Goal: Task Accomplishment & Management: Manage account settings

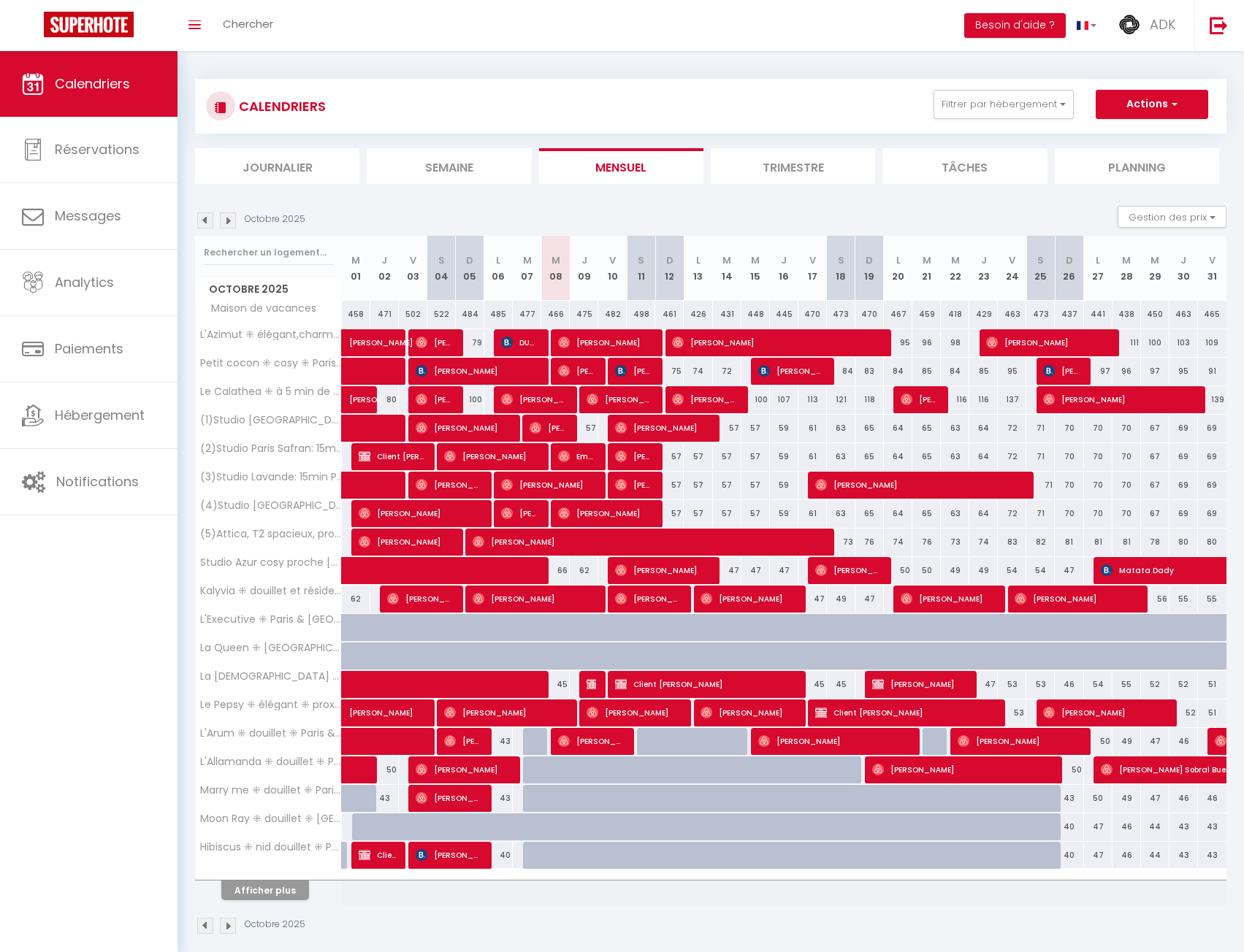
scroll to position [52, 0]
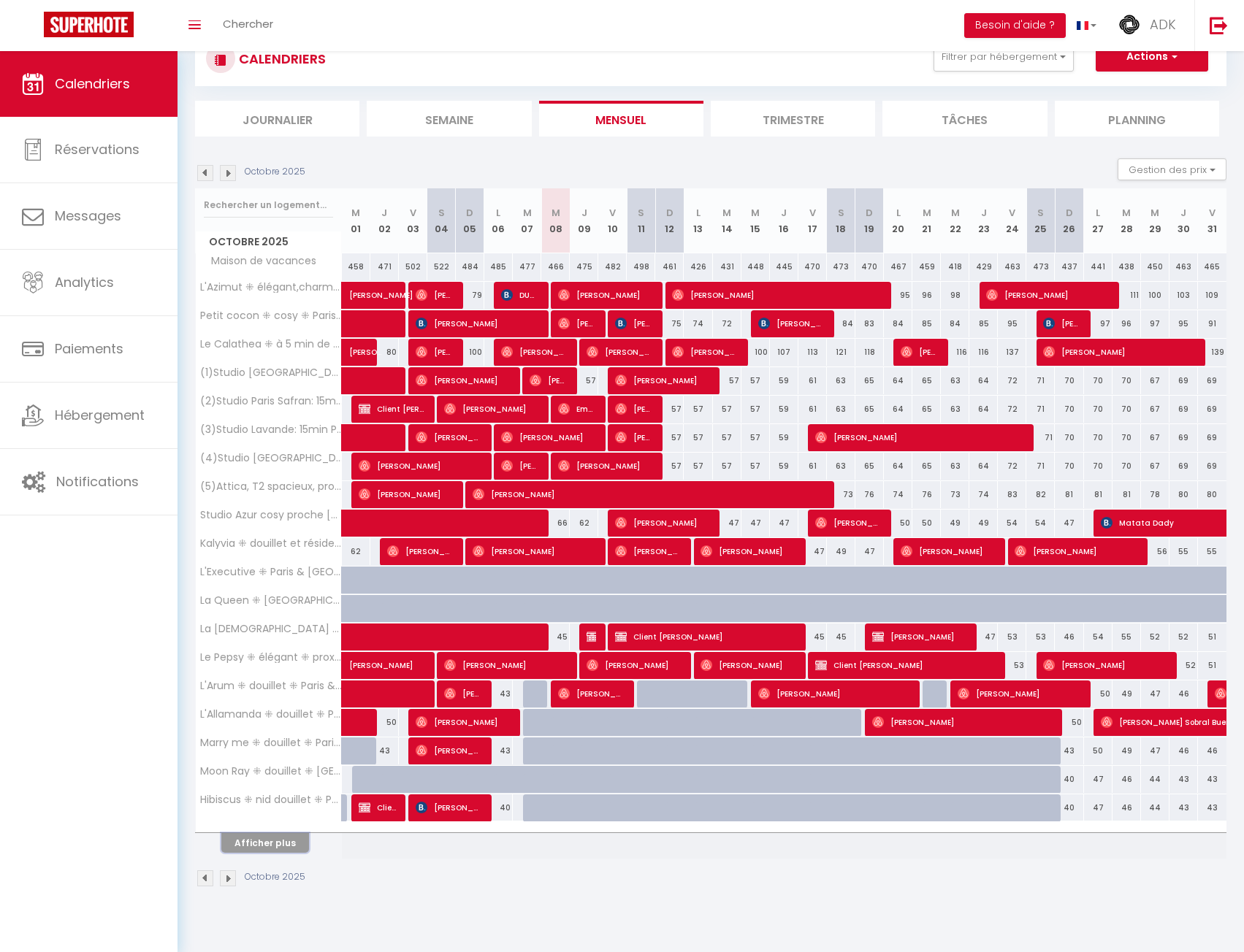
click at [263, 852] on button "Afficher plus" at bounding box center [265, 843] width 88 height 20
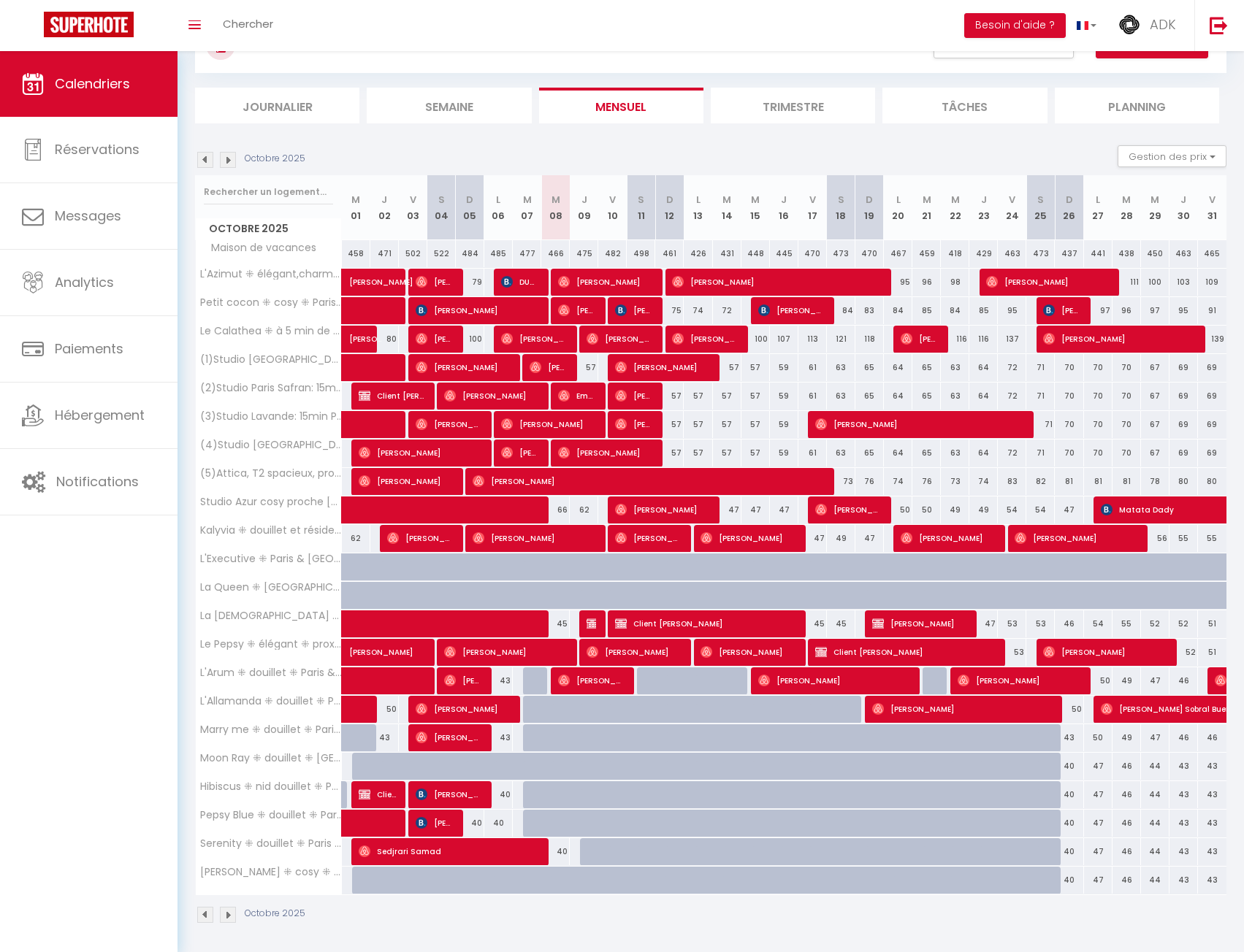
scroll to position [68, 0]
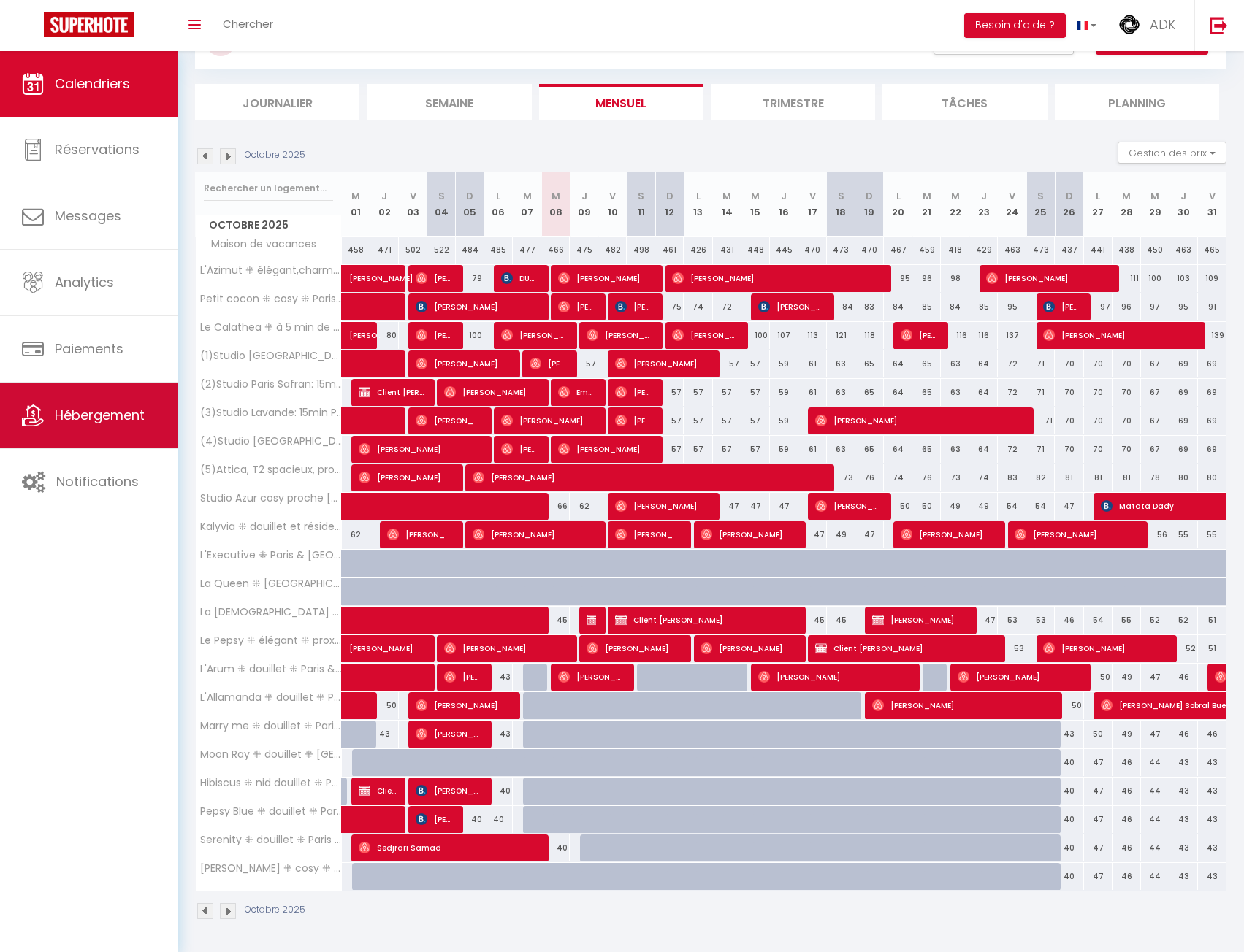
click at [63, 437] on link "Hébergement" at bounding box center [89, 415] width 178 height 66
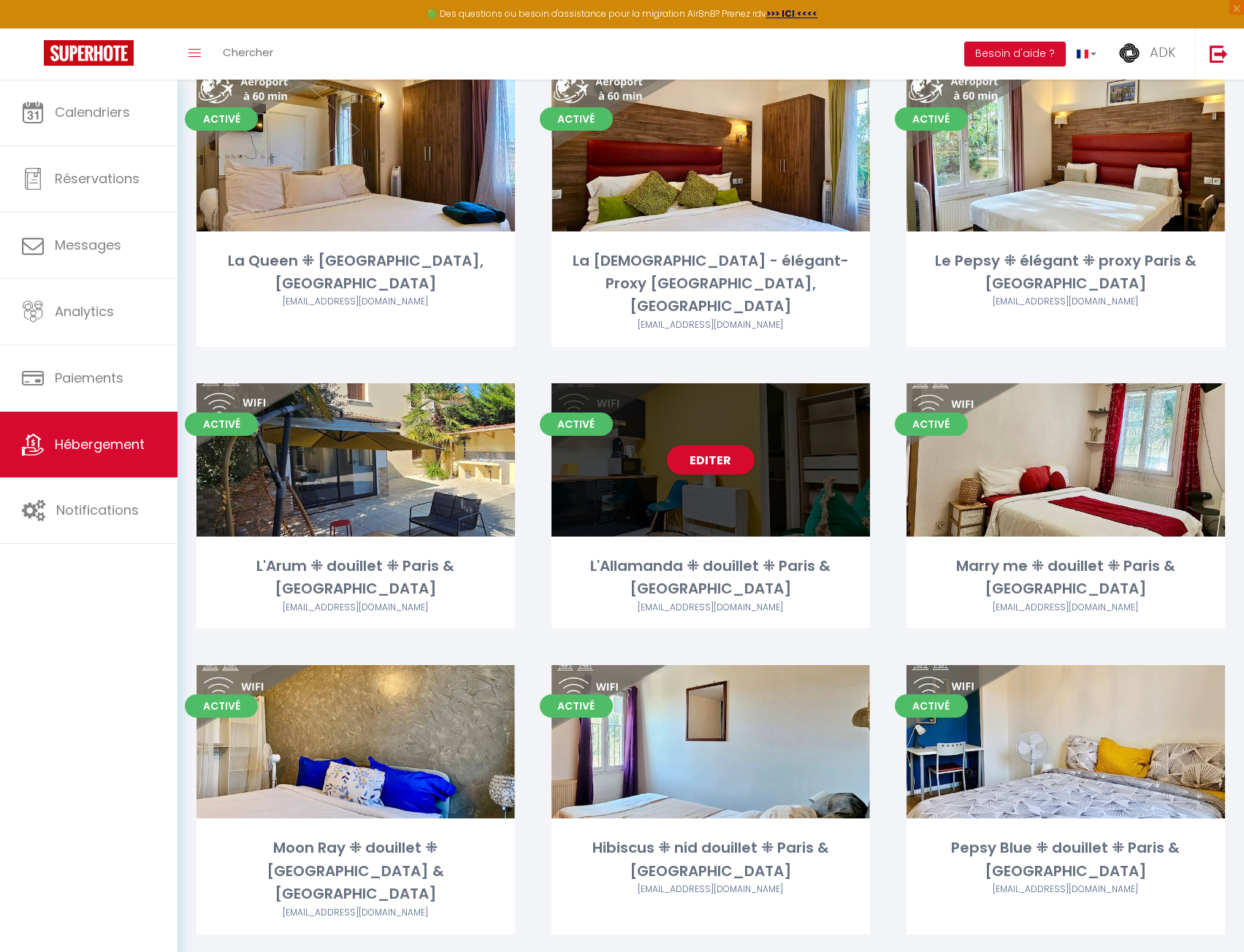
scroll to position [1241, 0]
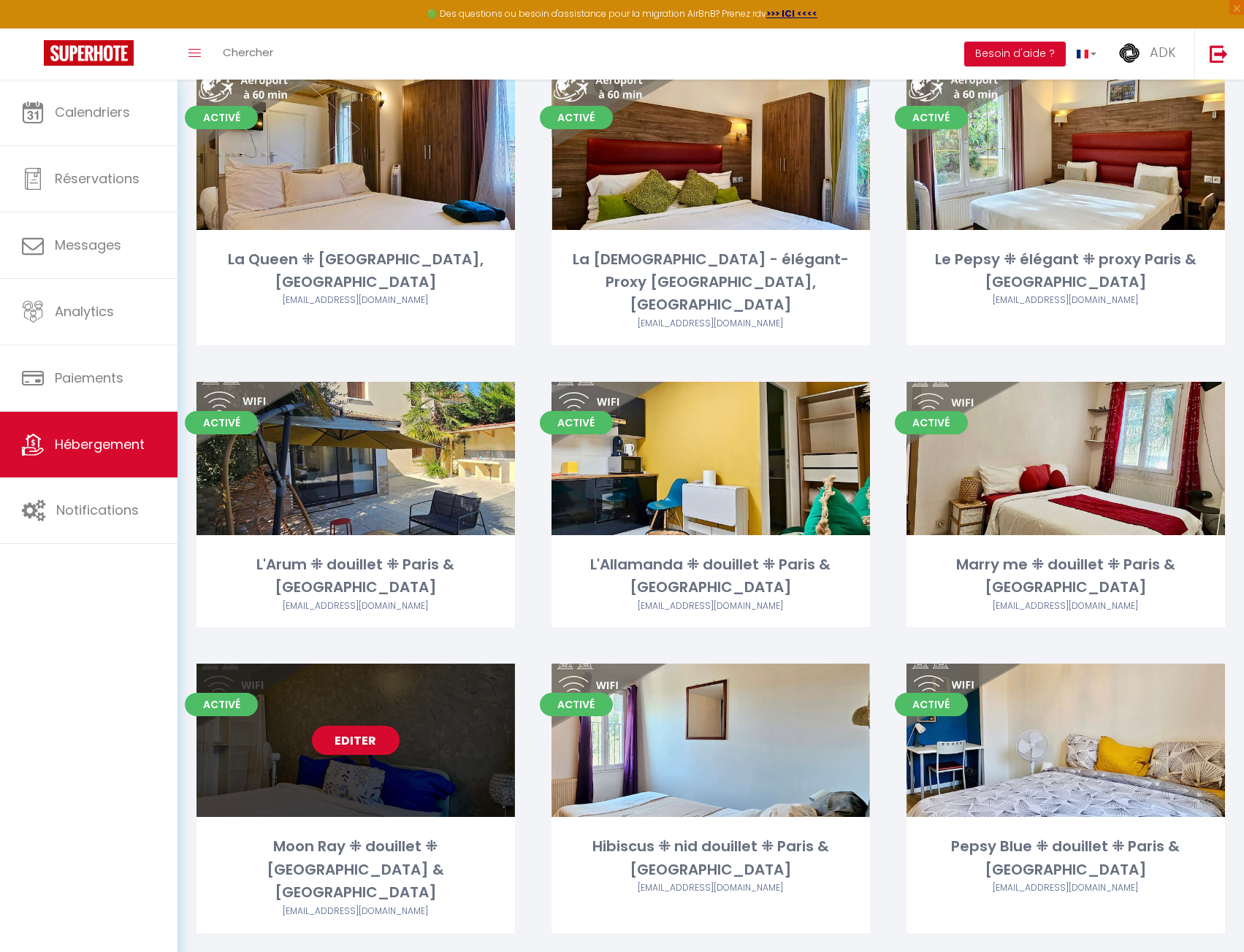
drag, startPoint x: 417, startPoint y: 708, endPoint x: 404, endPoint y: 715, distance: 14.8
click at [416, 708] on div "Editer" at bounding box center [355, 740] width 318 height 154
click at [365, 726] on link "Editer" at bounding box center [356, 740] width 88 height 30
select select "3"
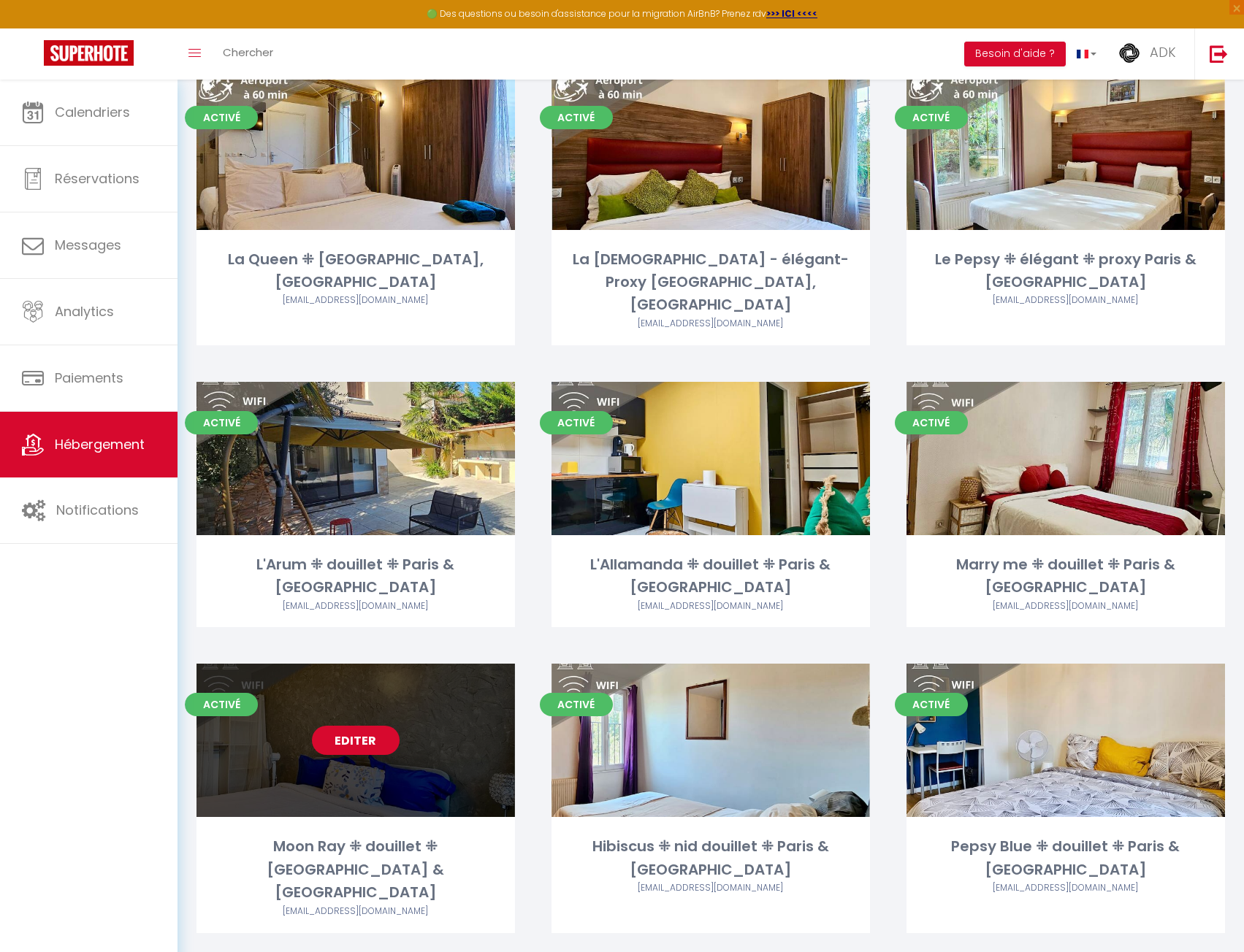
select select "2"
select select "1"
select select "28"
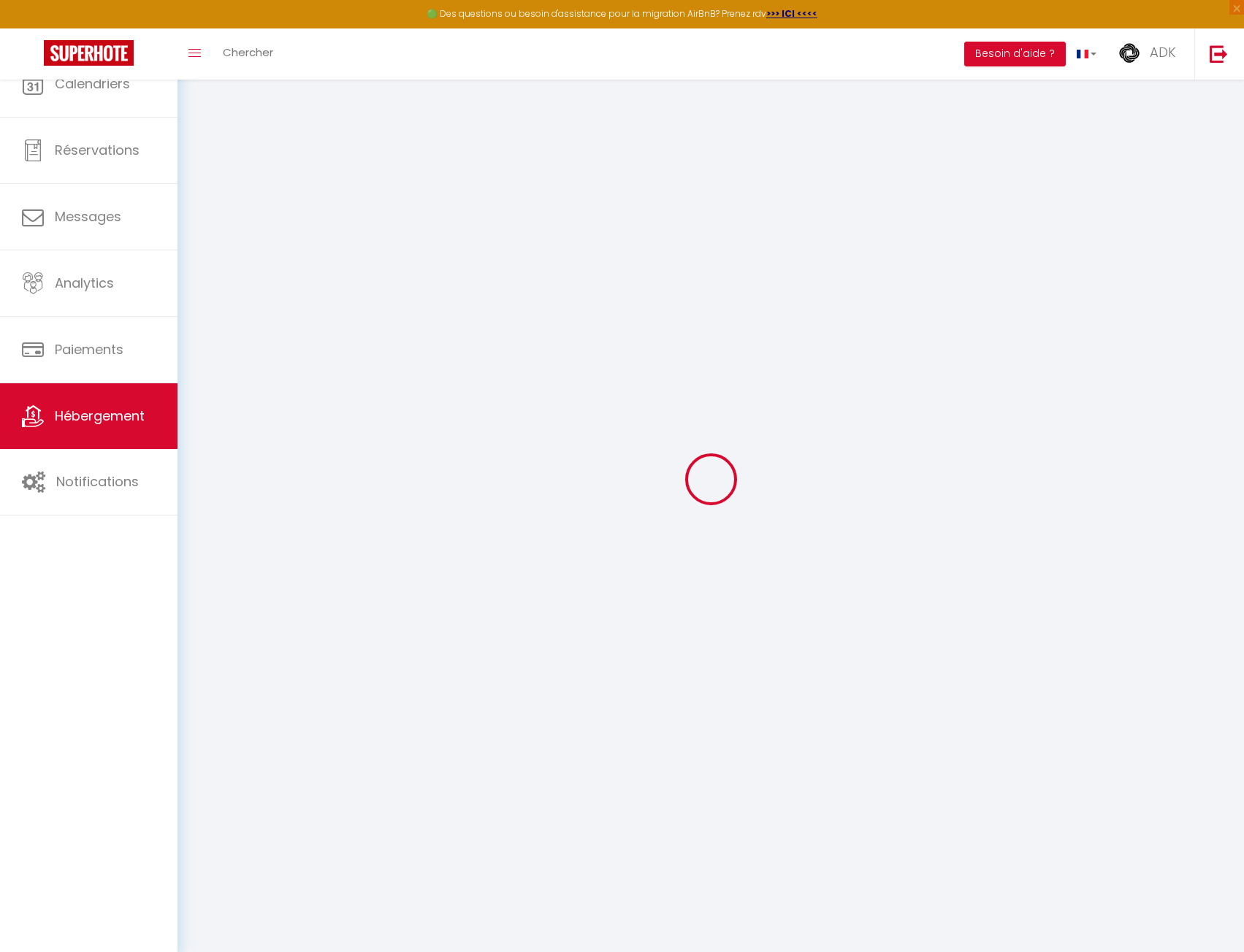
select select
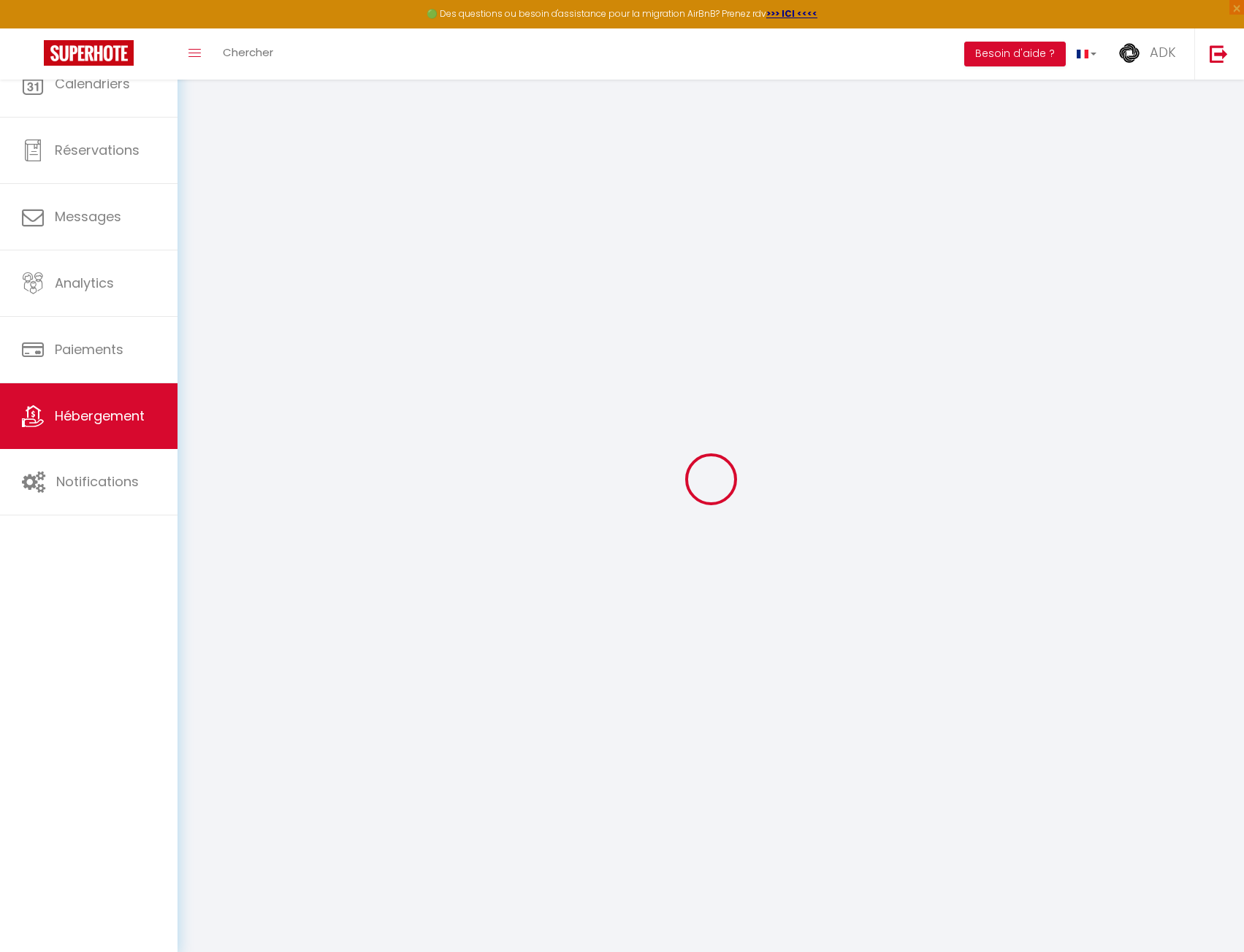
checkbox input "false"
select select
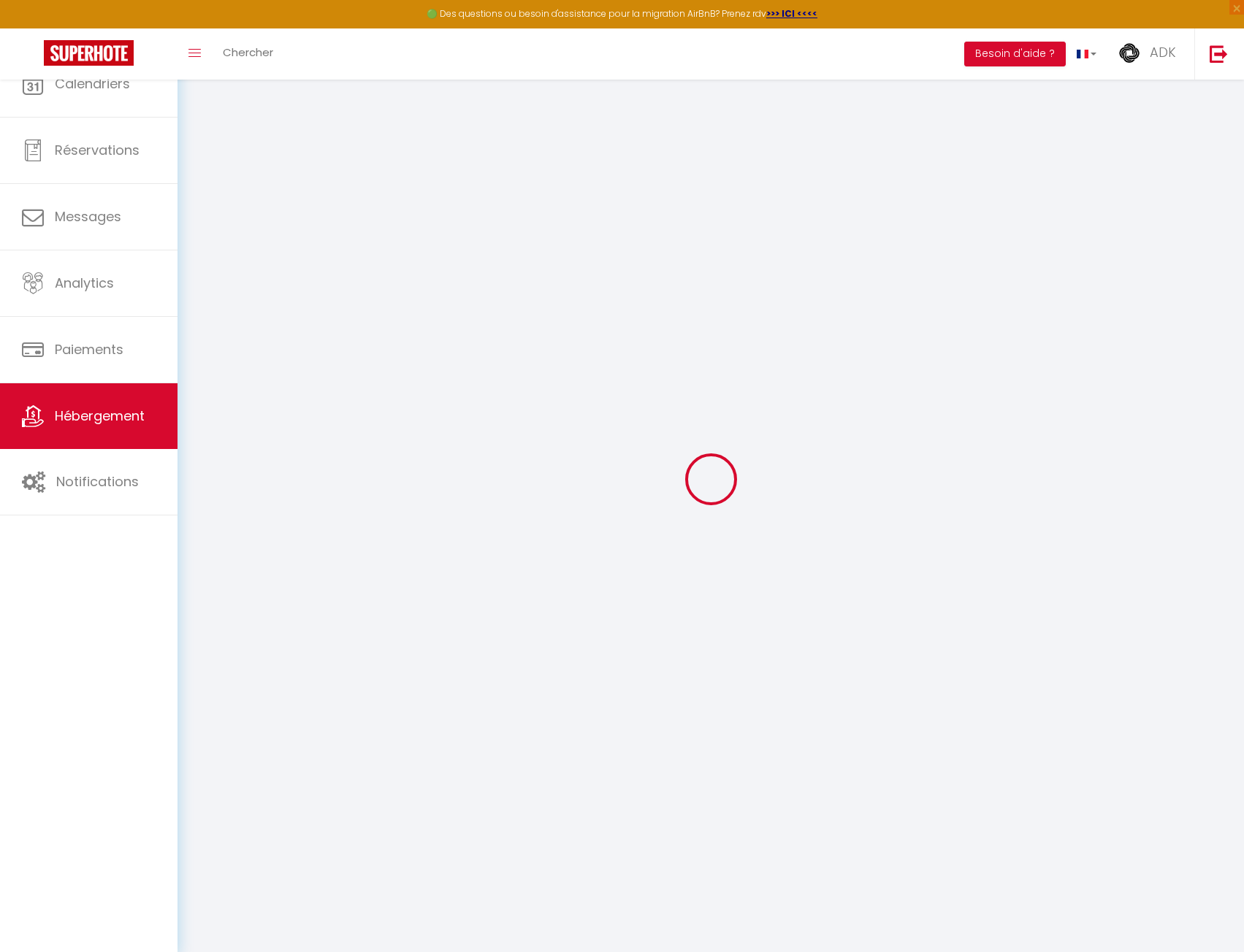
select select
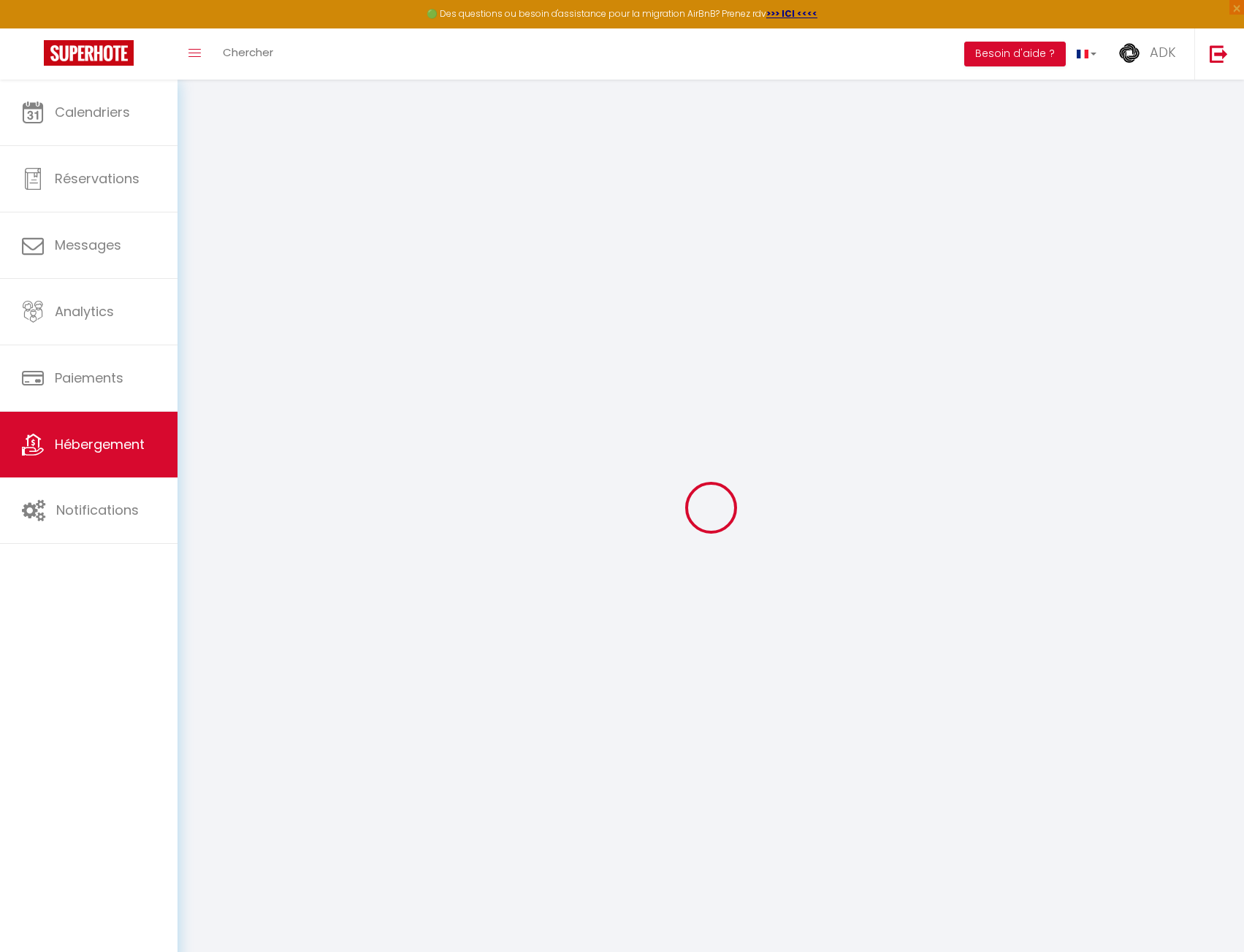
select select
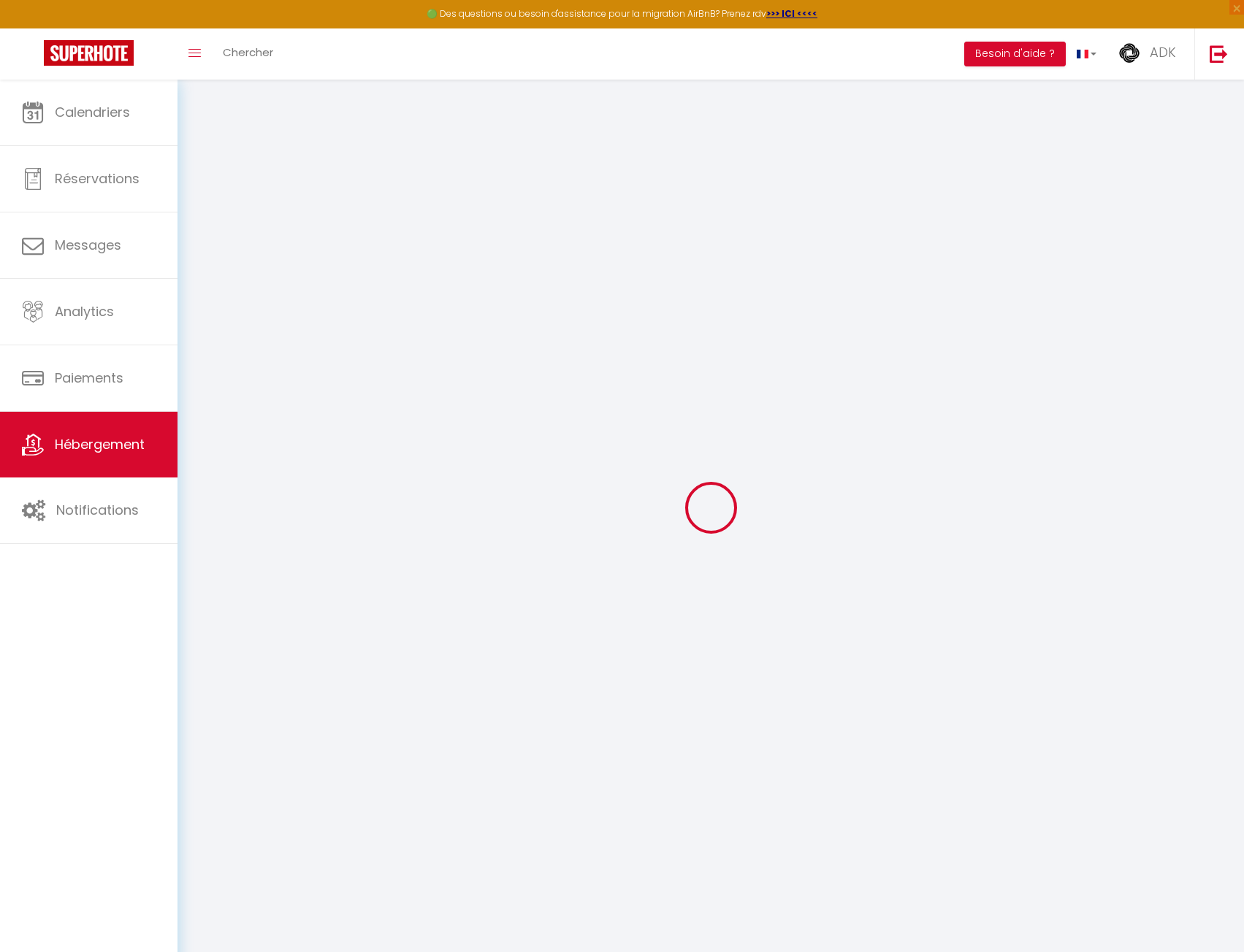
select select
checkbox input "false"
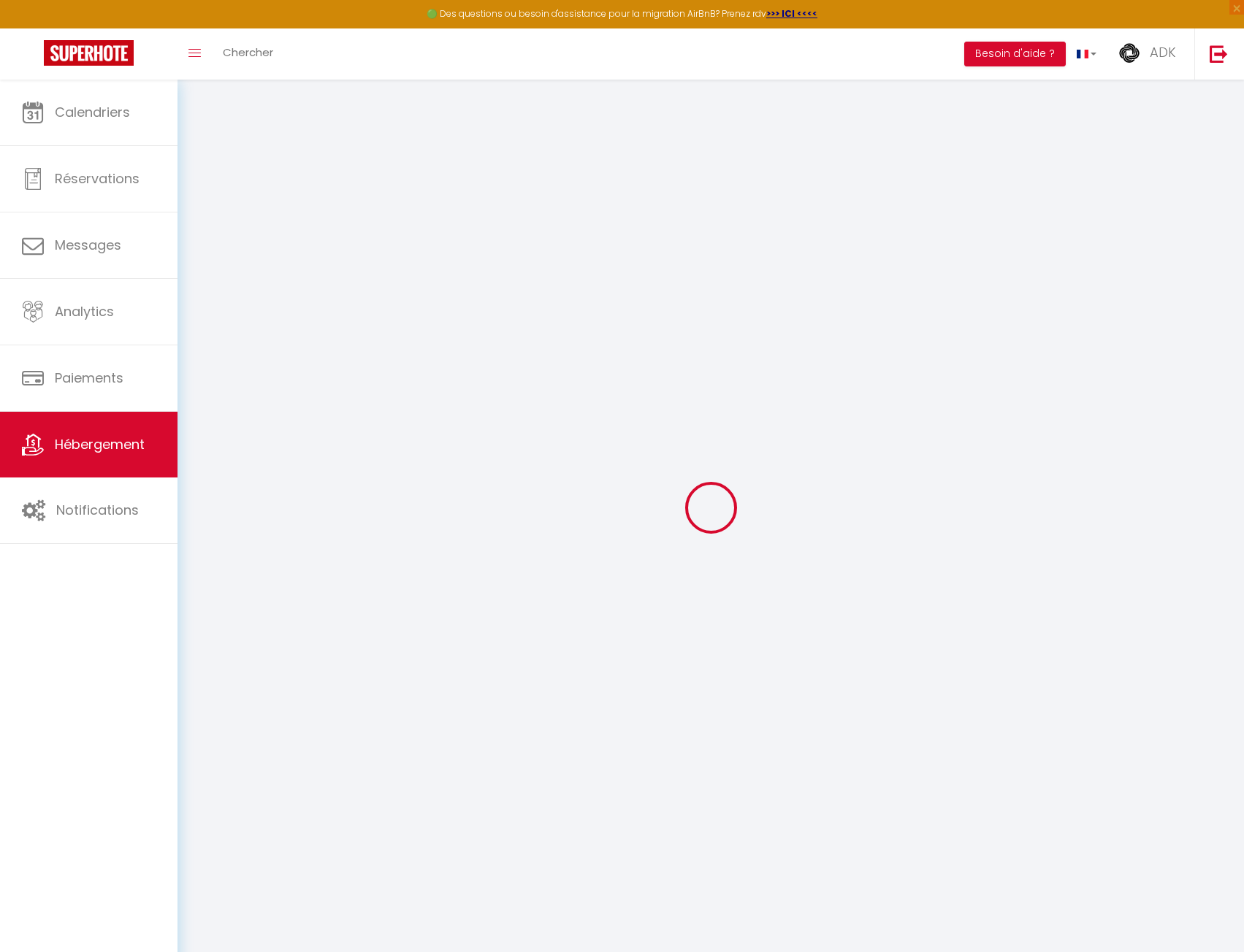
select select
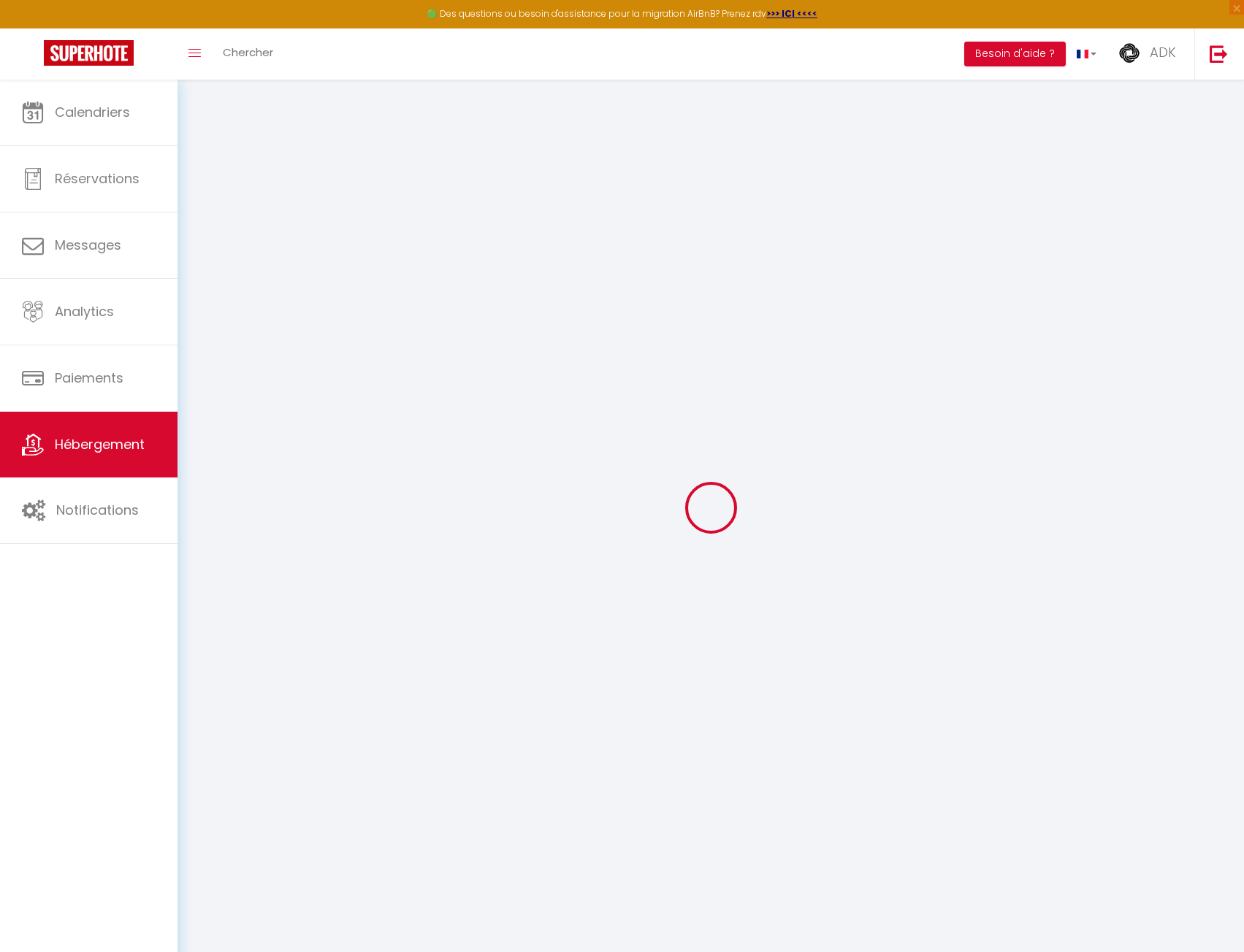
select select
checkbox input "false"
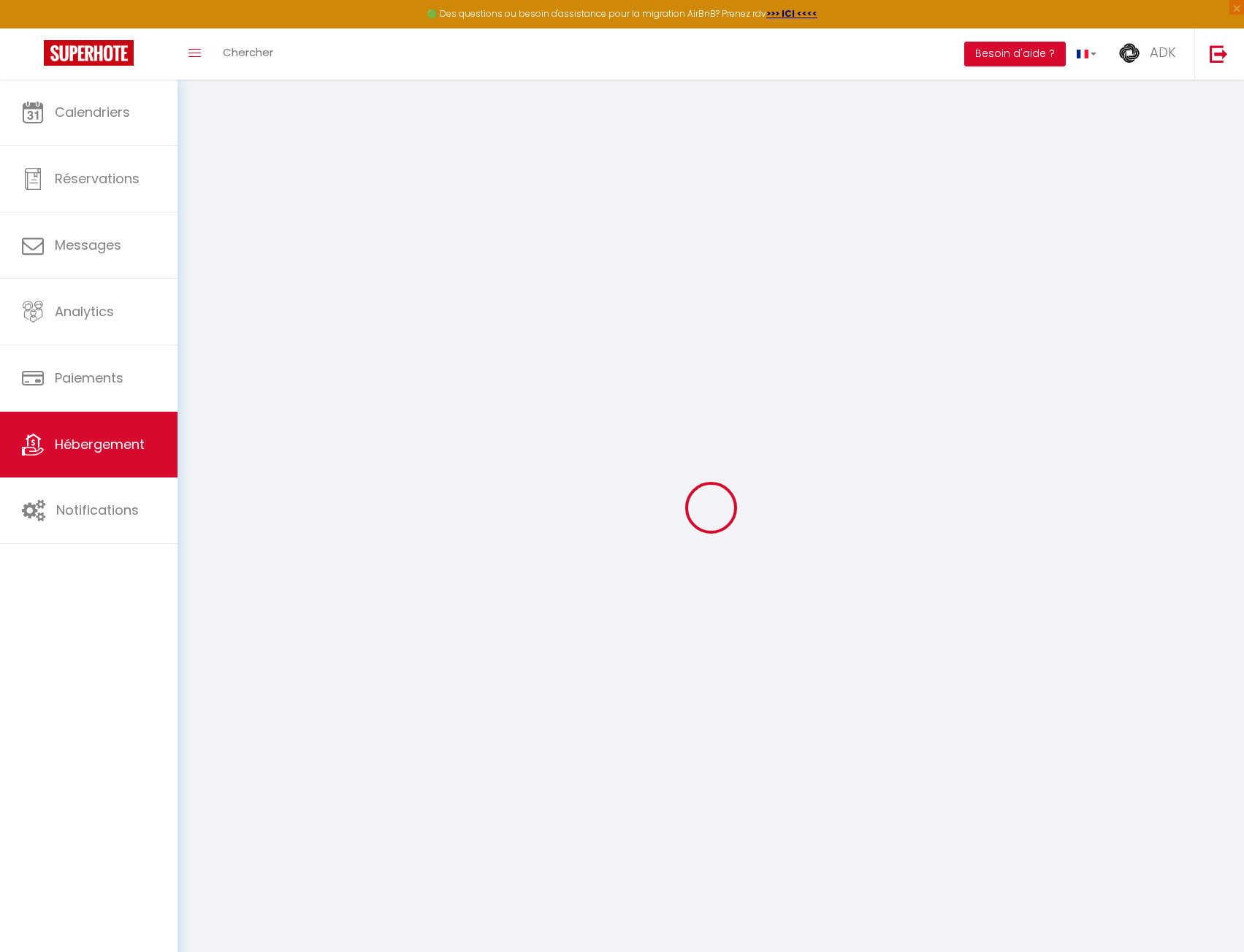
checkbox input "false"
select select
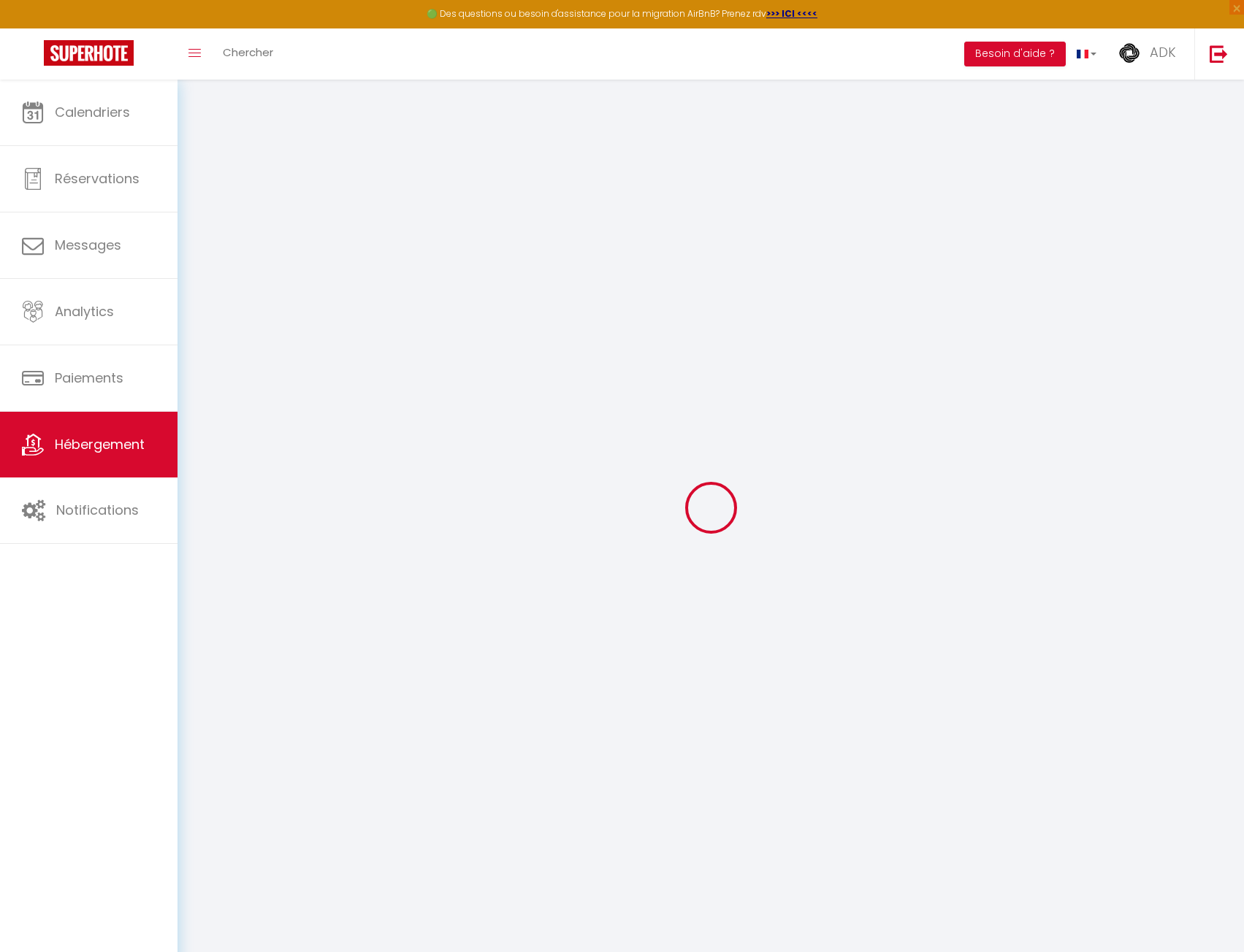
select select
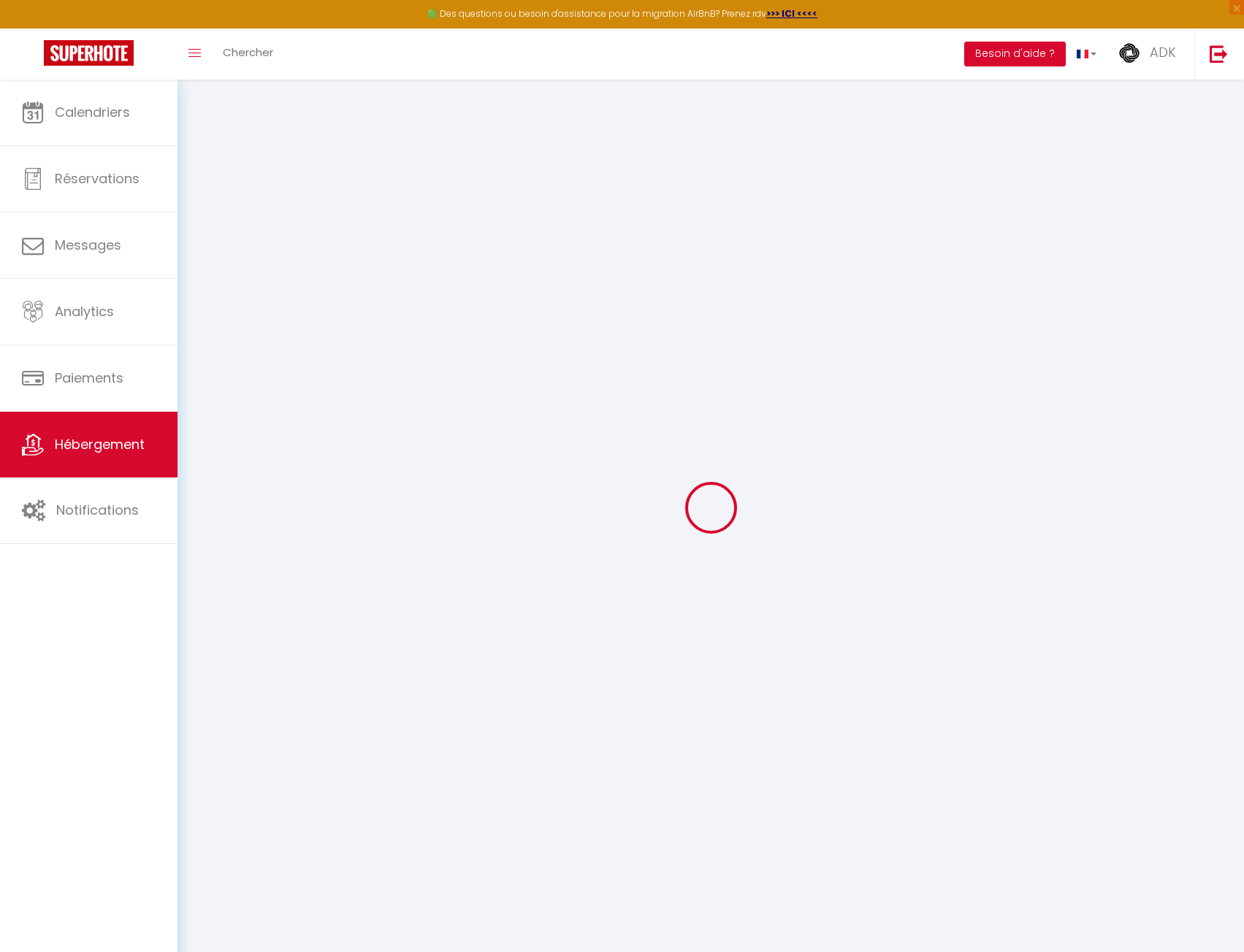
checkbox input "false"
select select
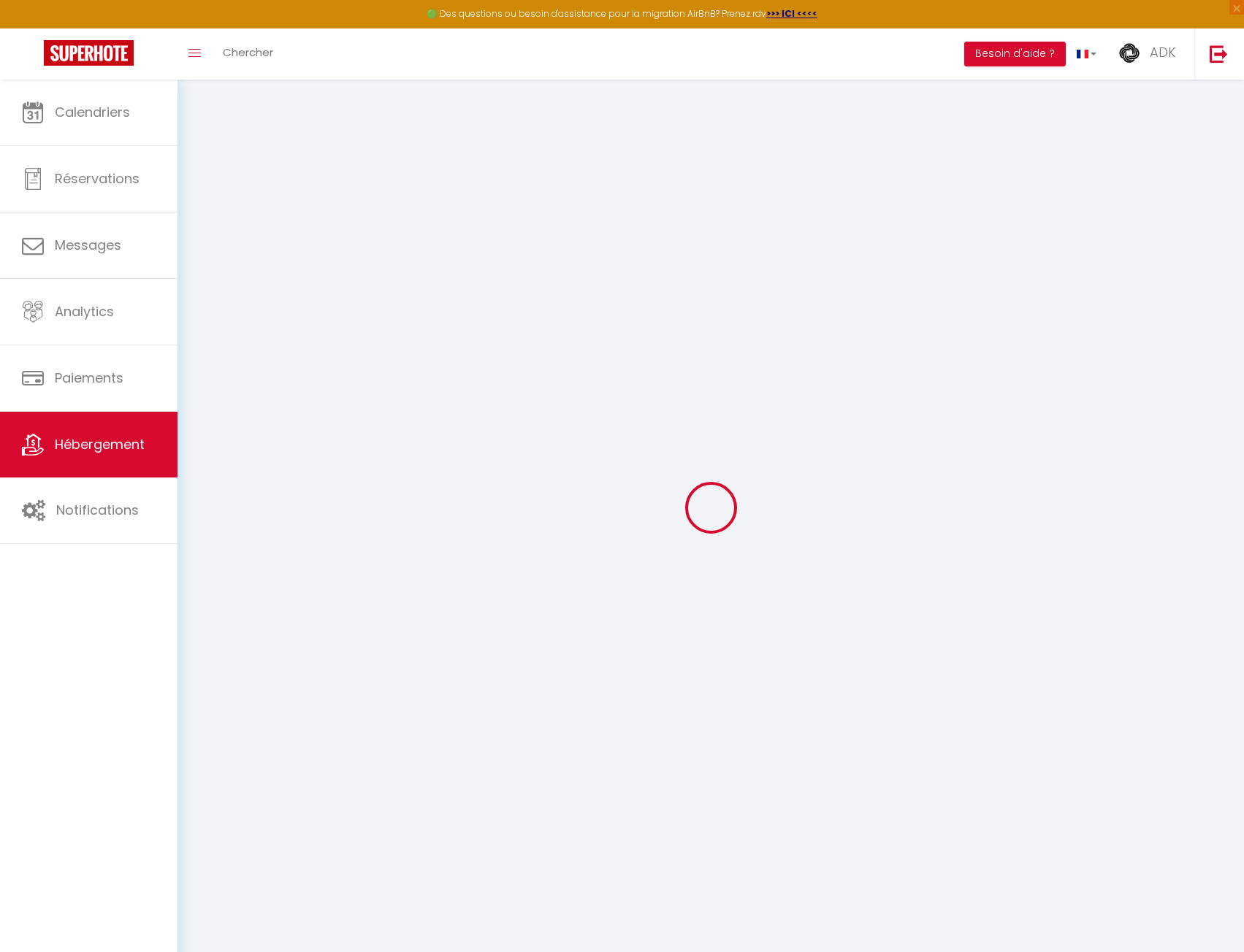
select select
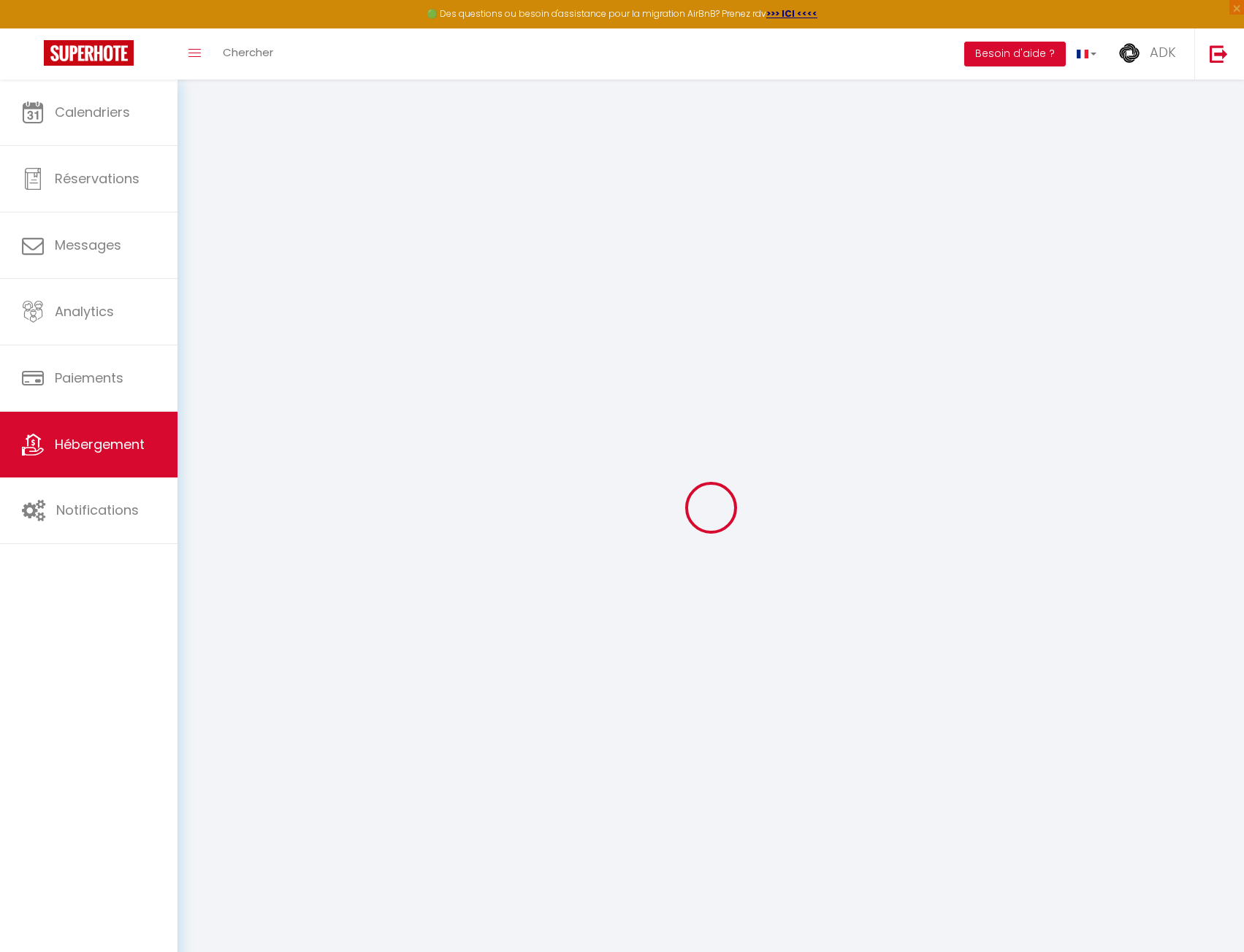
select select
checkbox input "false"
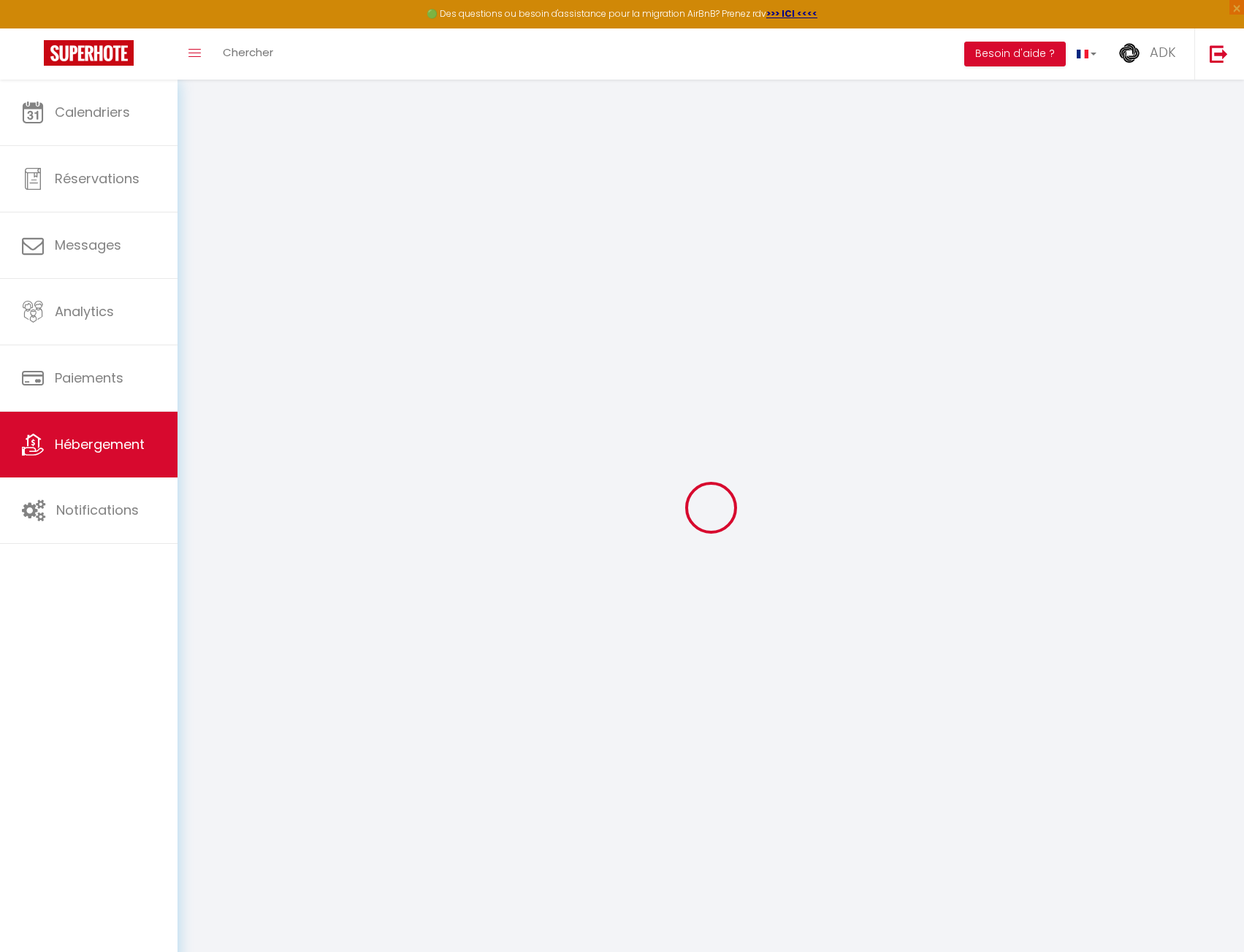
checkbox input "false"
select select
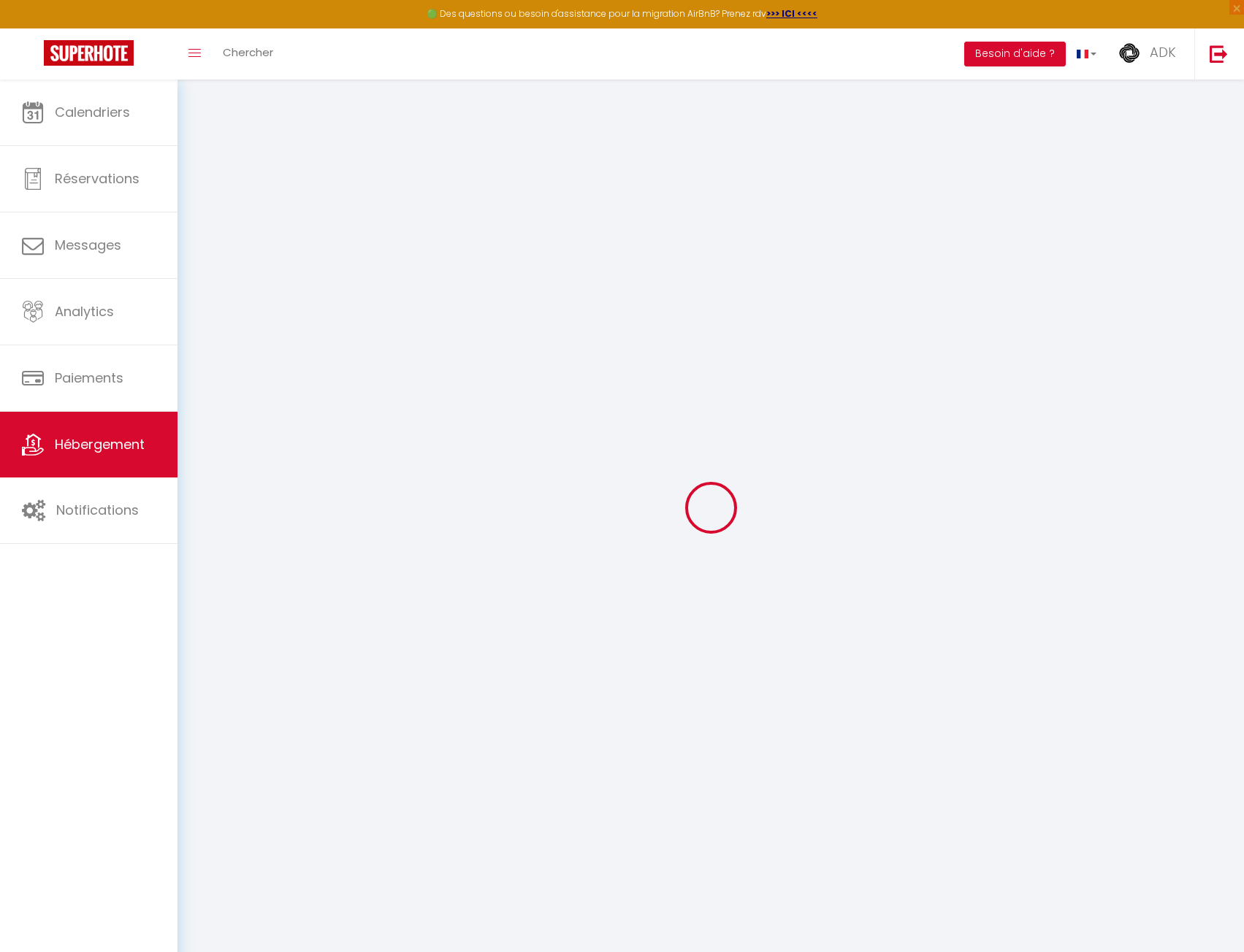
select select
checkbox input "false"
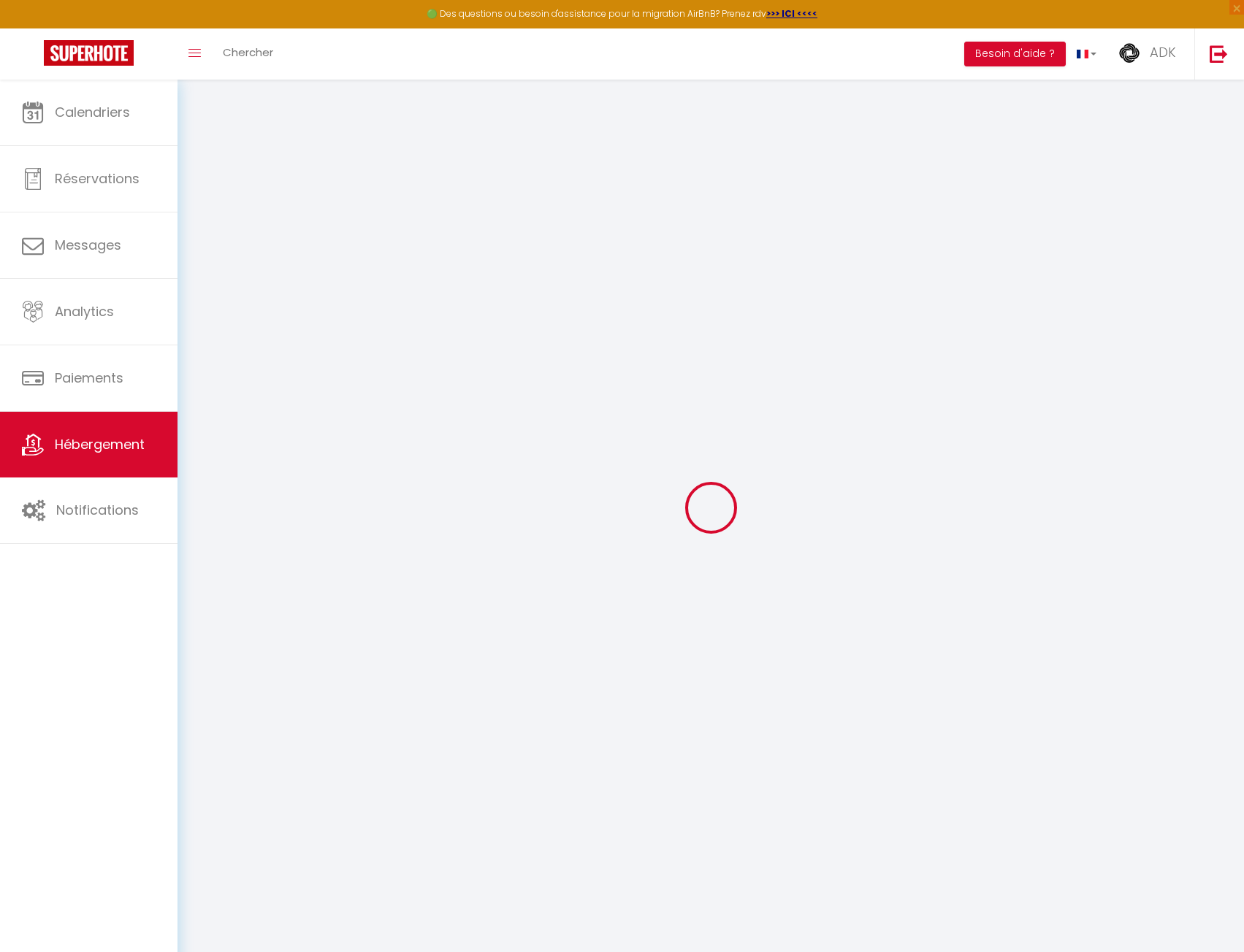
checkbox input "false"
select select
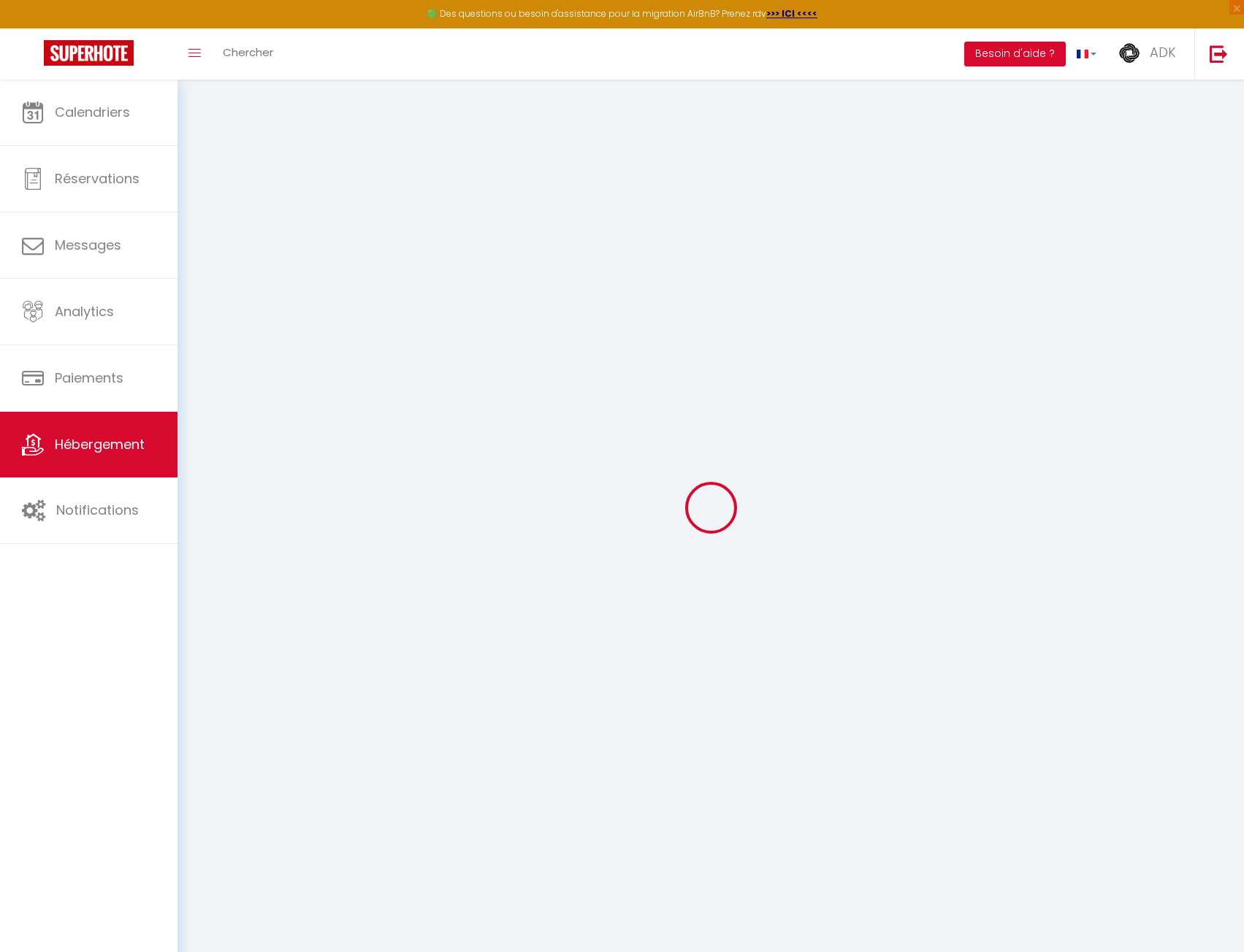
type input "Moon Ray ⁜ douillet ⁜ [GEOGRAPHIC_DATA] & [GEOGRAPHIC_DATA]"
type input "[PERSON_NAME]"
type input "BYANDE"
select select "houses"
select select "2"
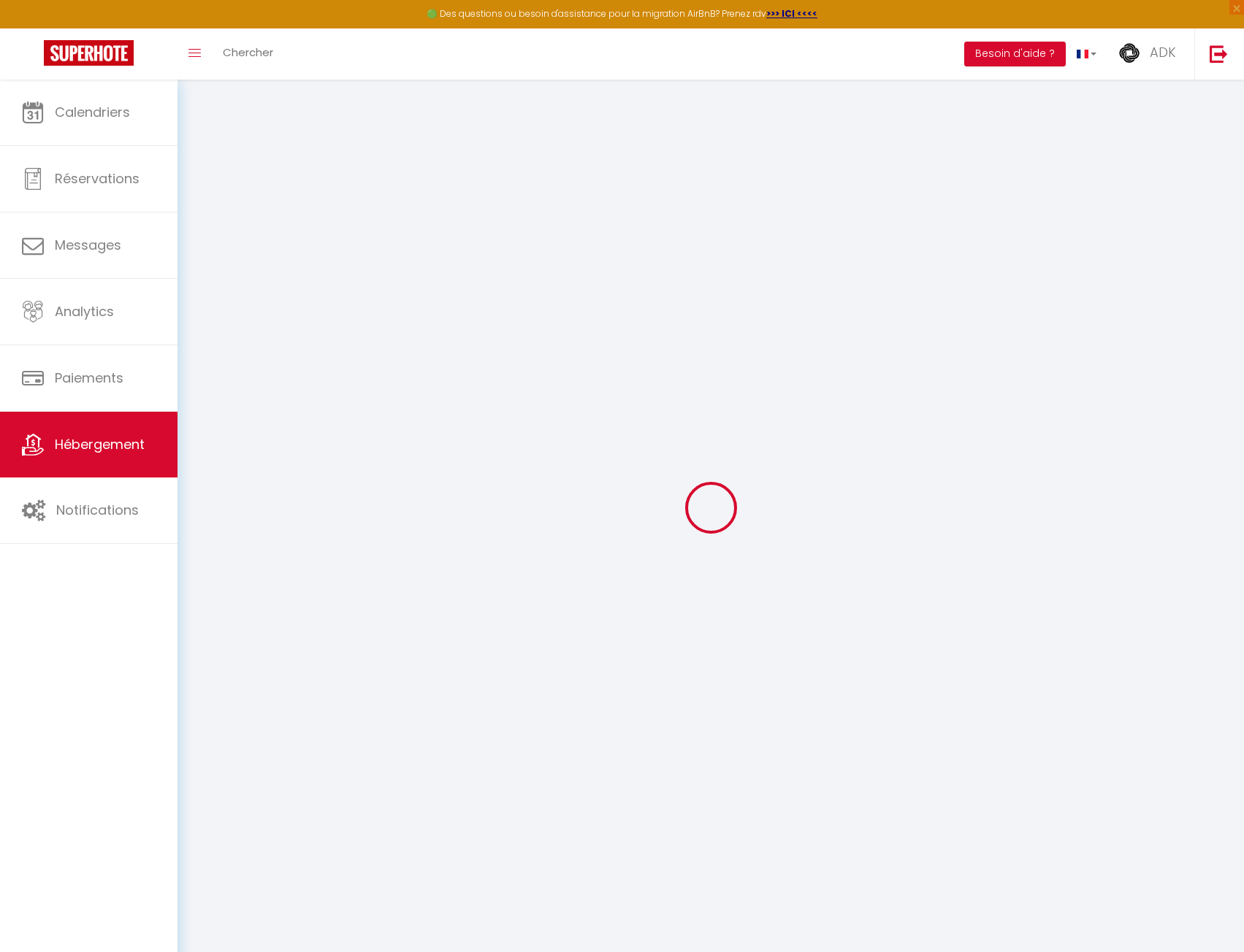
type input "43"
type input "19"
type input "100"
select select
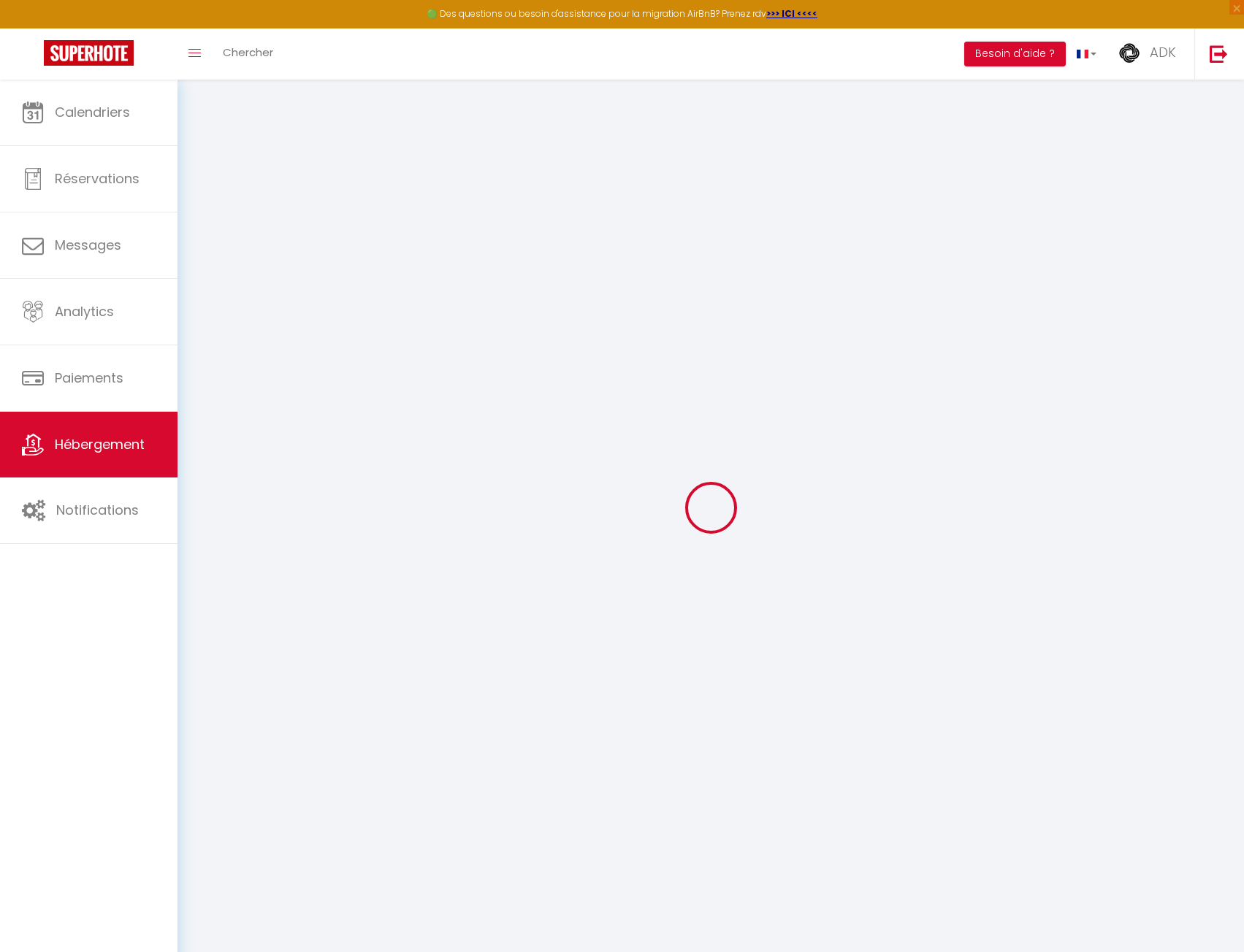
select select
type input "[STREET_ADDRESS]"
type input "93240"
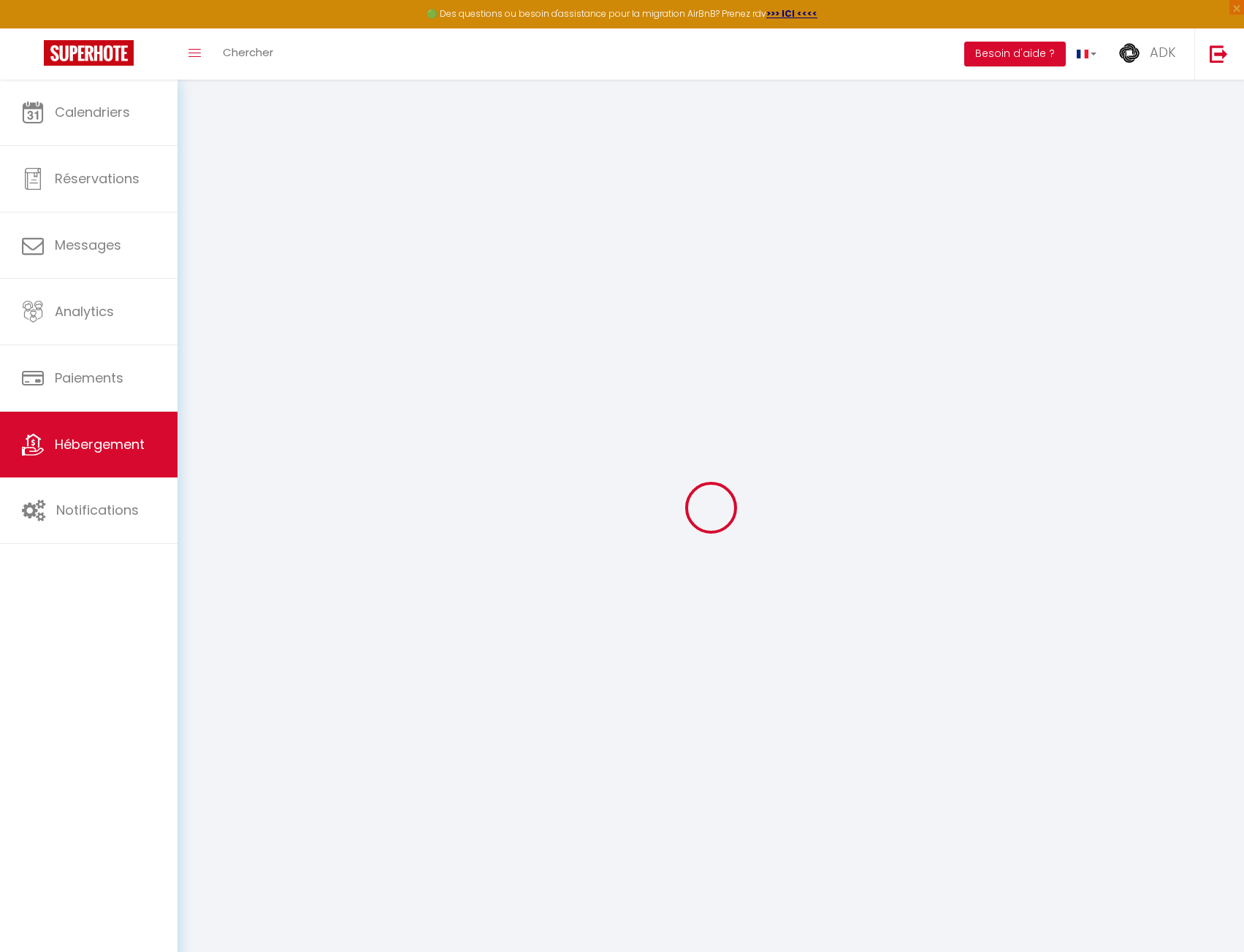
type input "Stains"
type input "[EMAIL_ADDRESS][DOMAIN_NAME]"
select select "11719"
checkbox input "false"
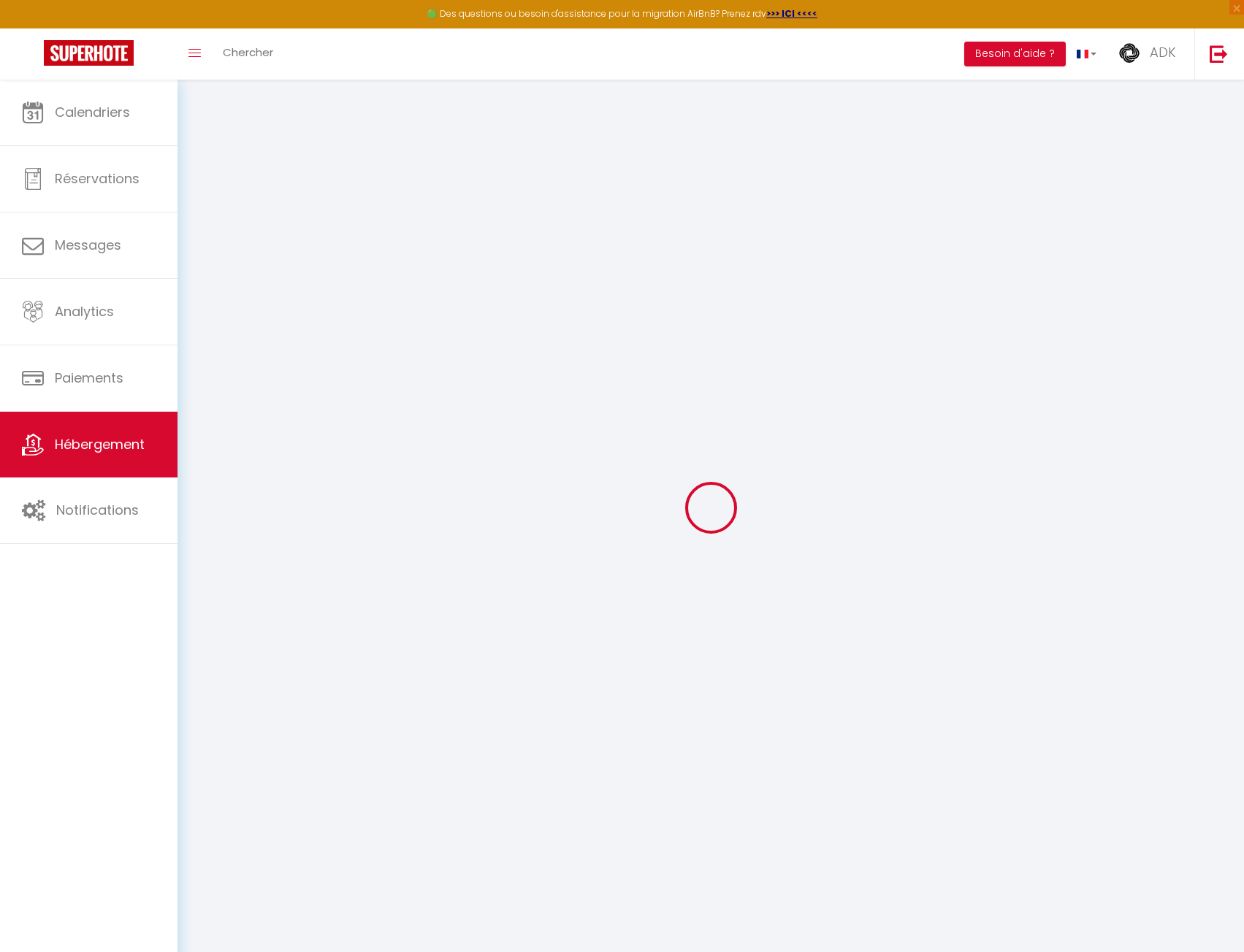
checkbox input "false"
select select "38209"
type input "19"
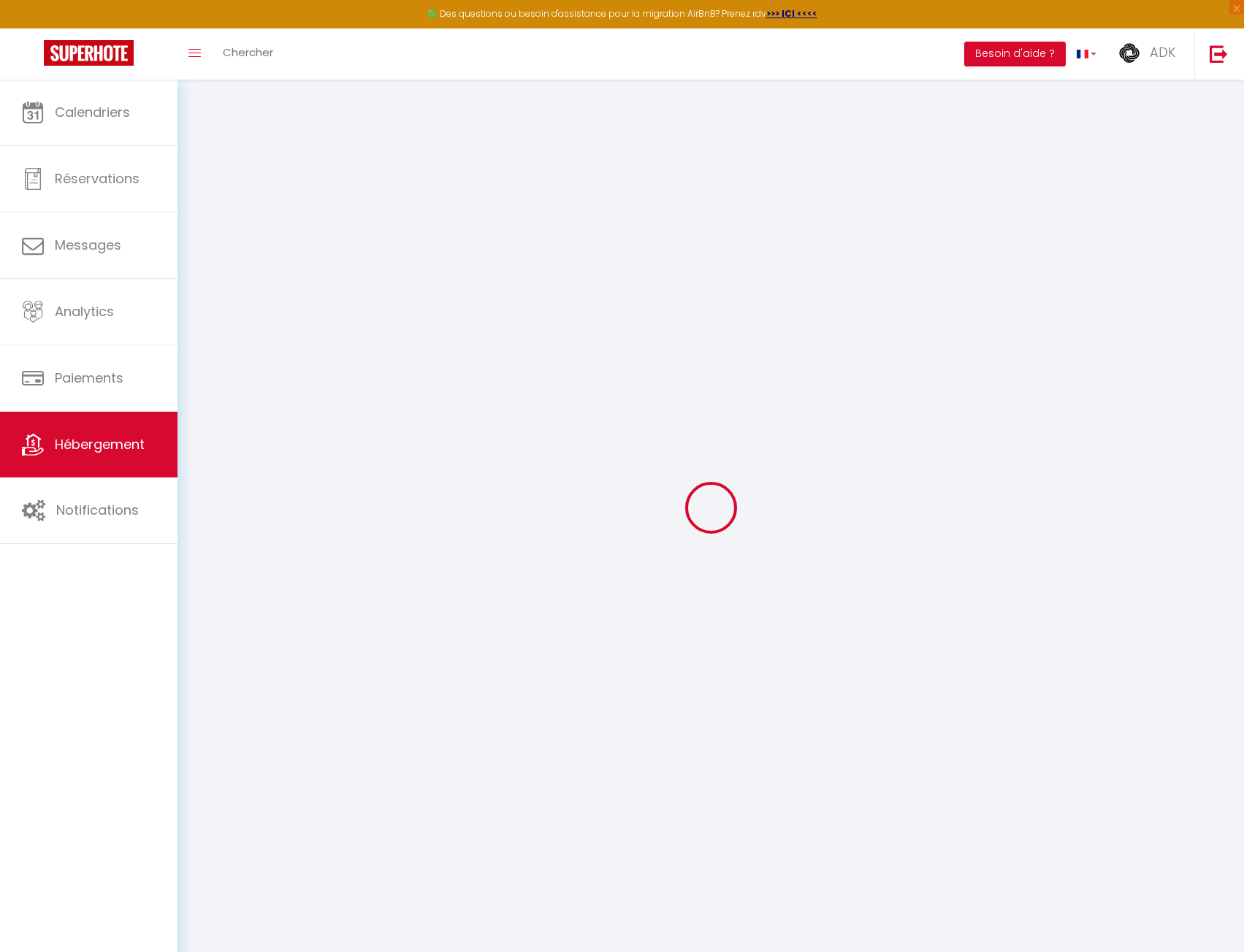
type input "0"
select select
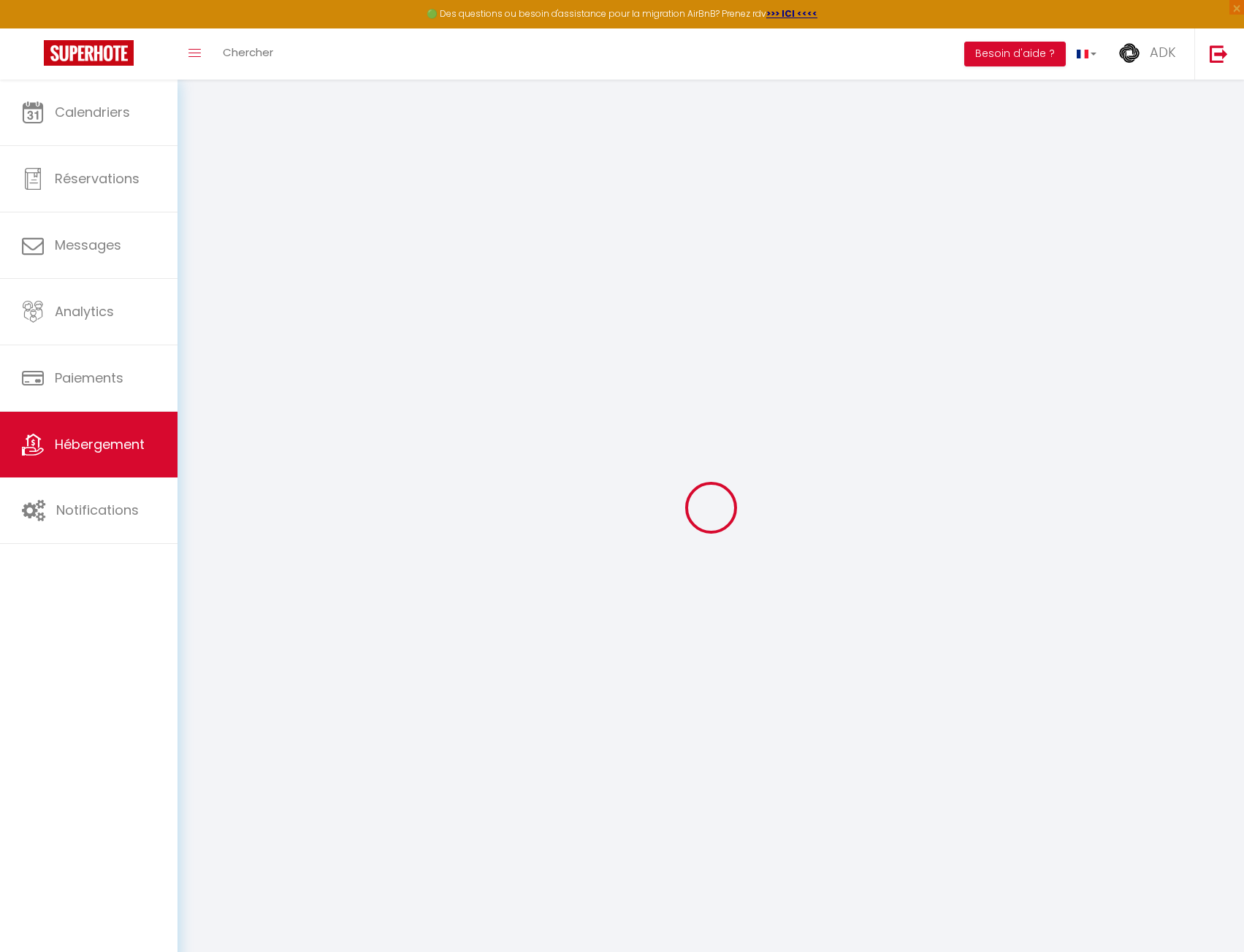
select select
checkbox input "false"
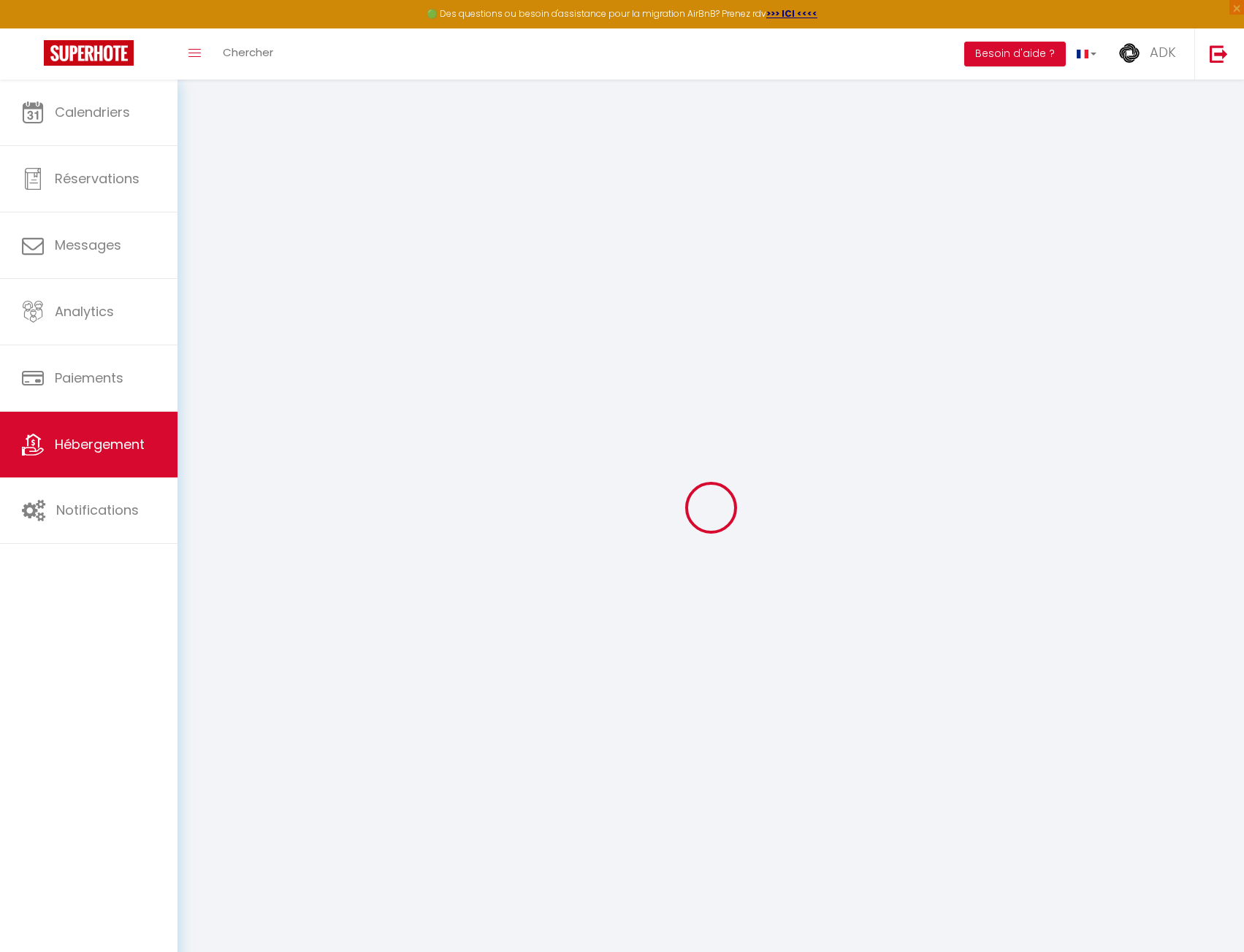
checkbox input "false"
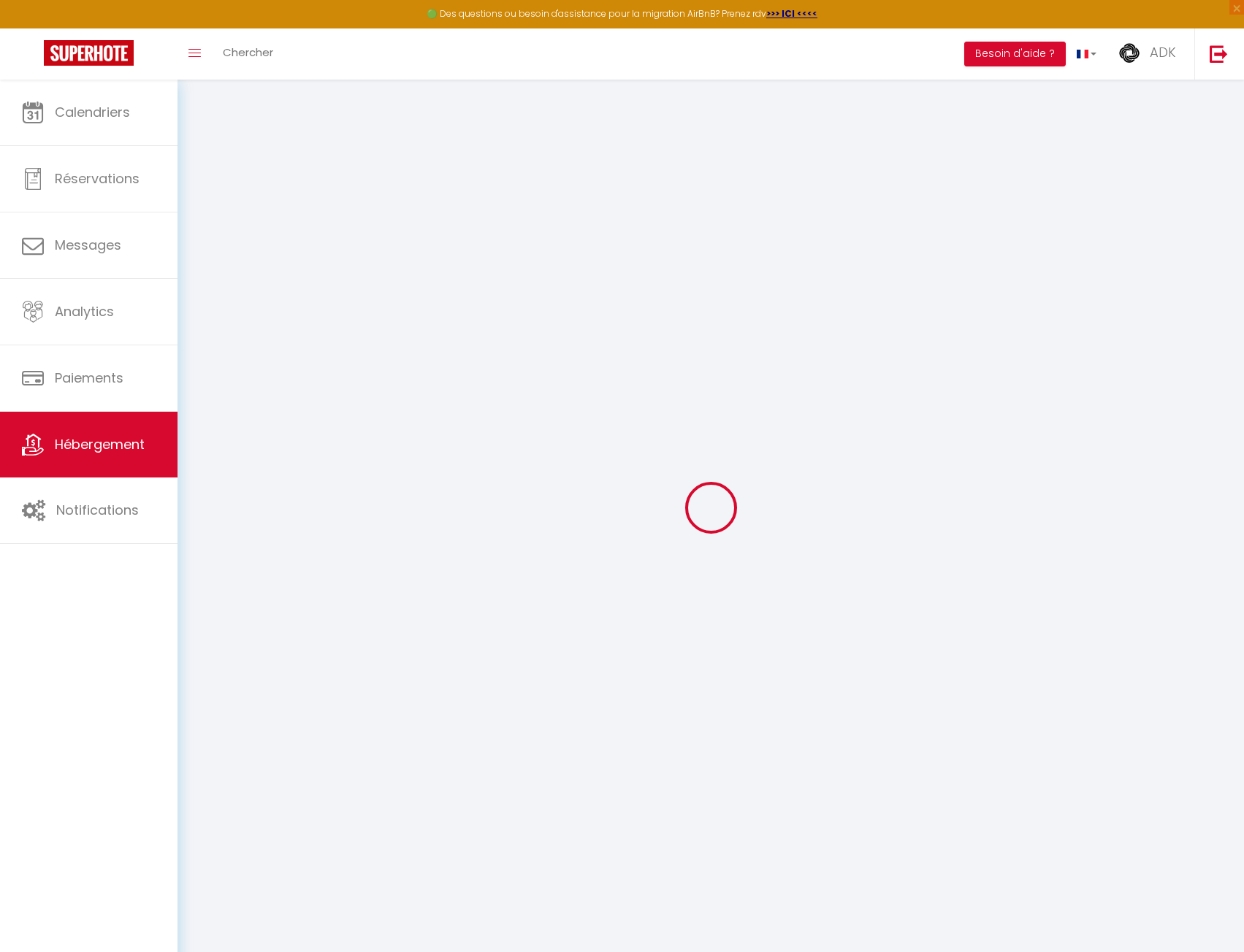
checkbox input "false"
select select "16:00"
select select
select select "11:00"
select select "30"
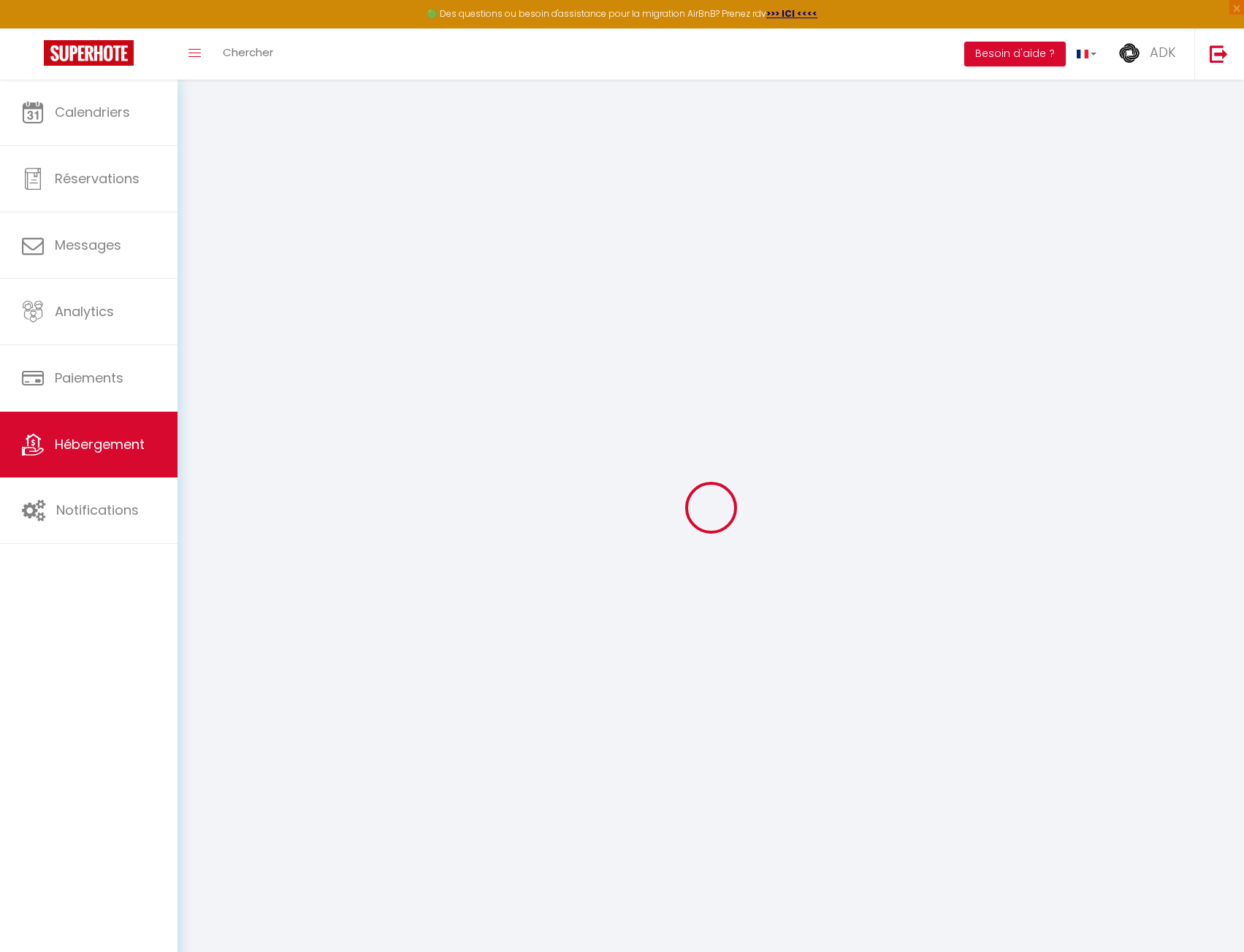
select select "120"
select select
checkbox input "false"
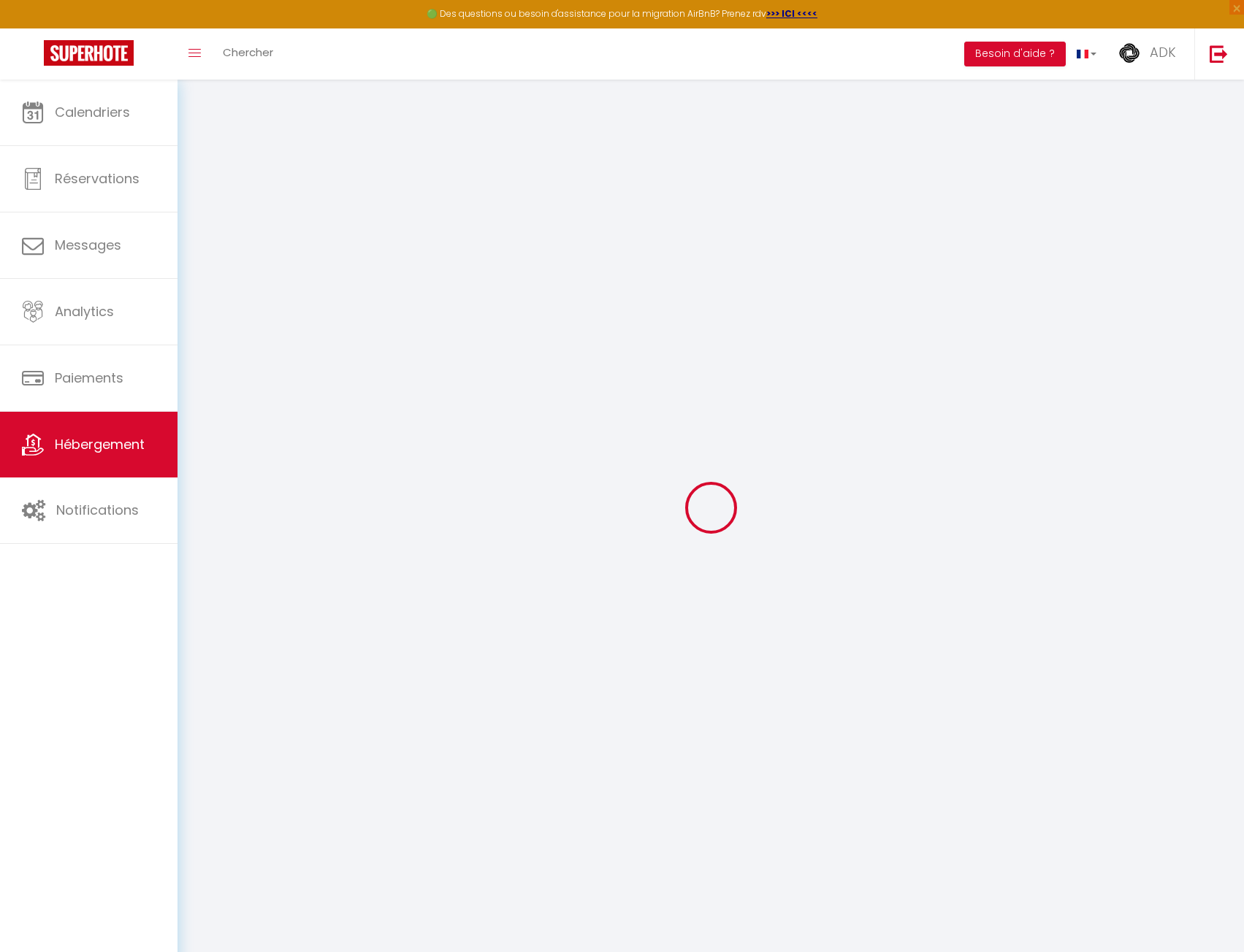
checkbox input "false"
select select
checkbox input "false"
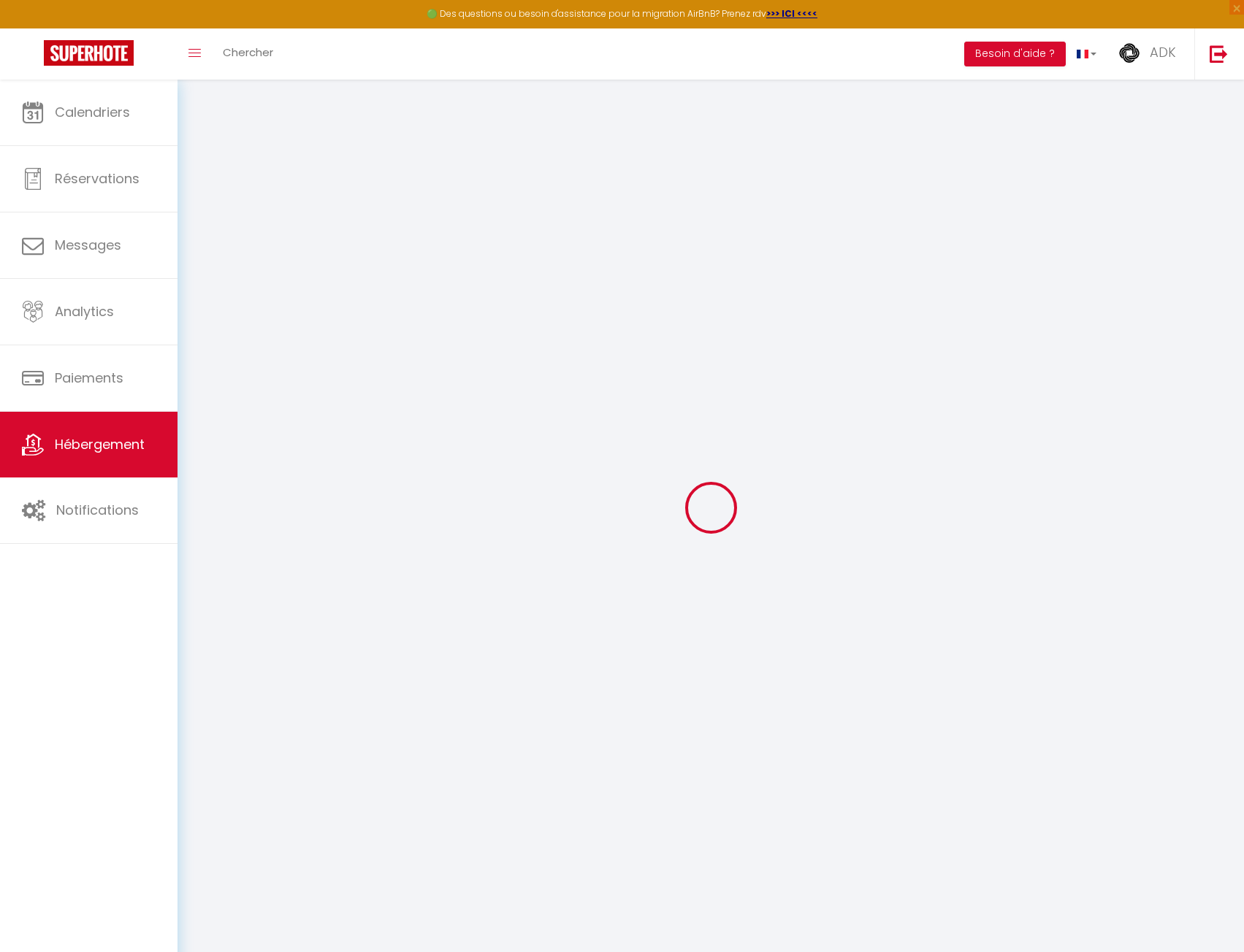
checkbox input "false"
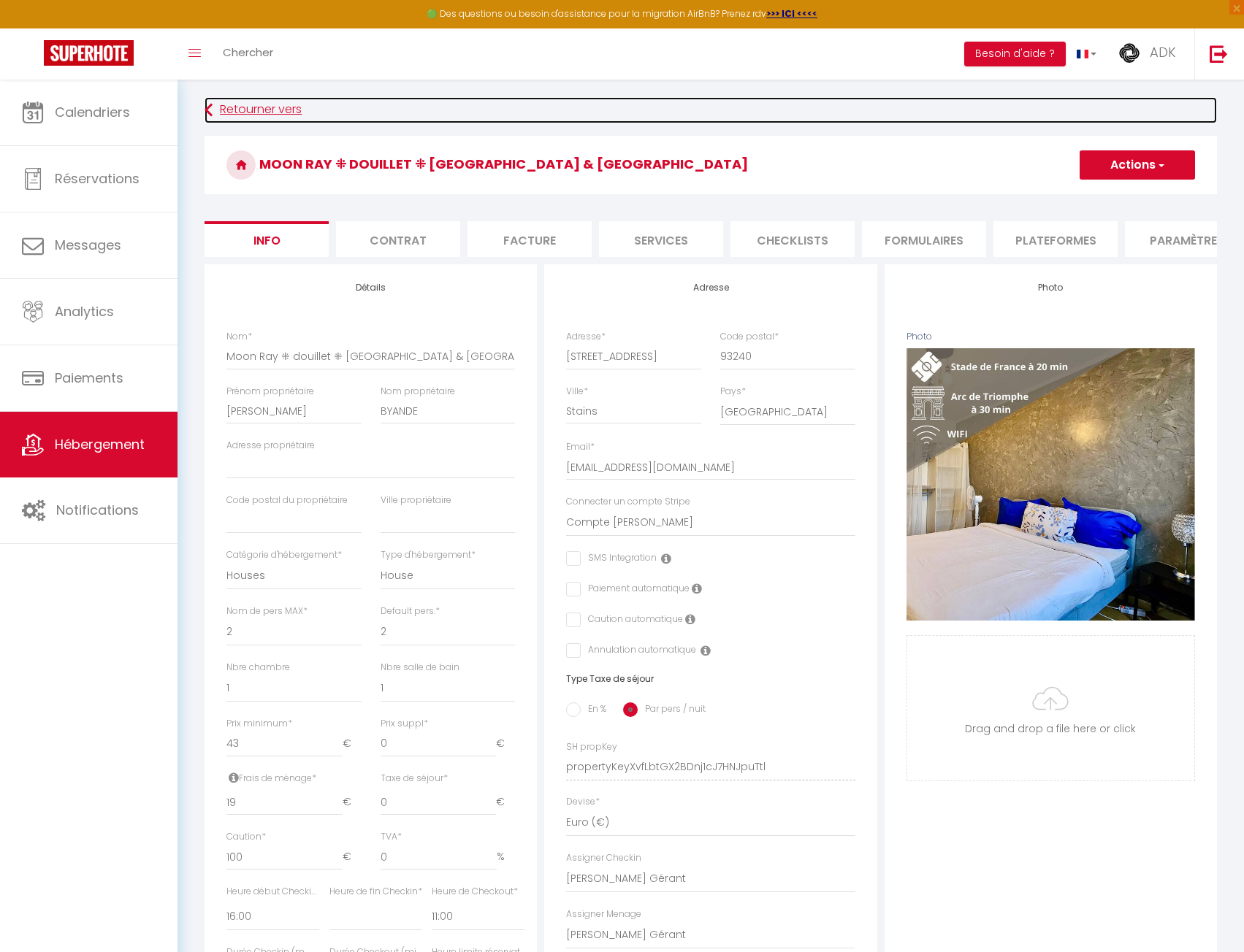
click at [206, 110] on icon at bounding box center [208, 111] width 8 height 27
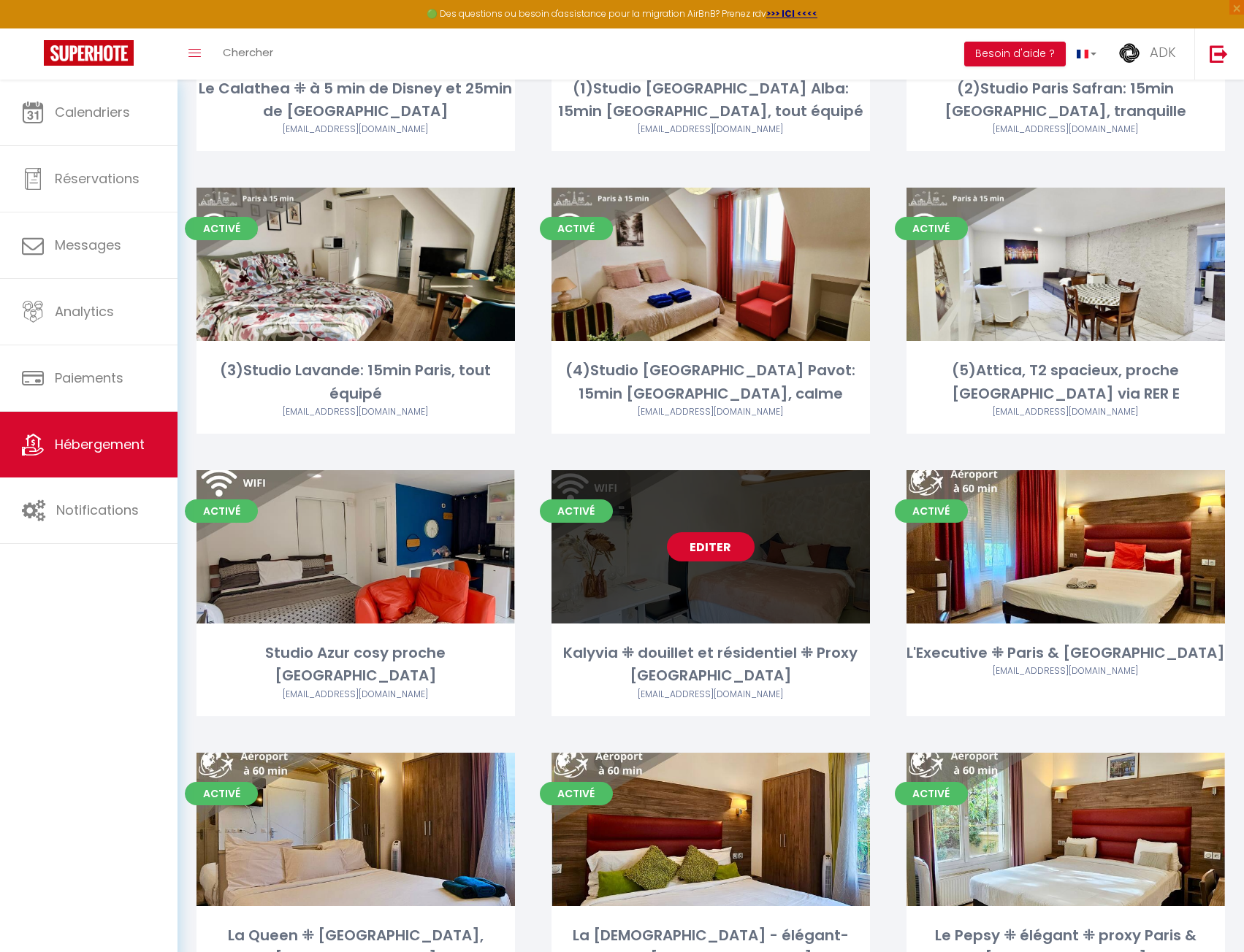
scroll to position [564, 0]
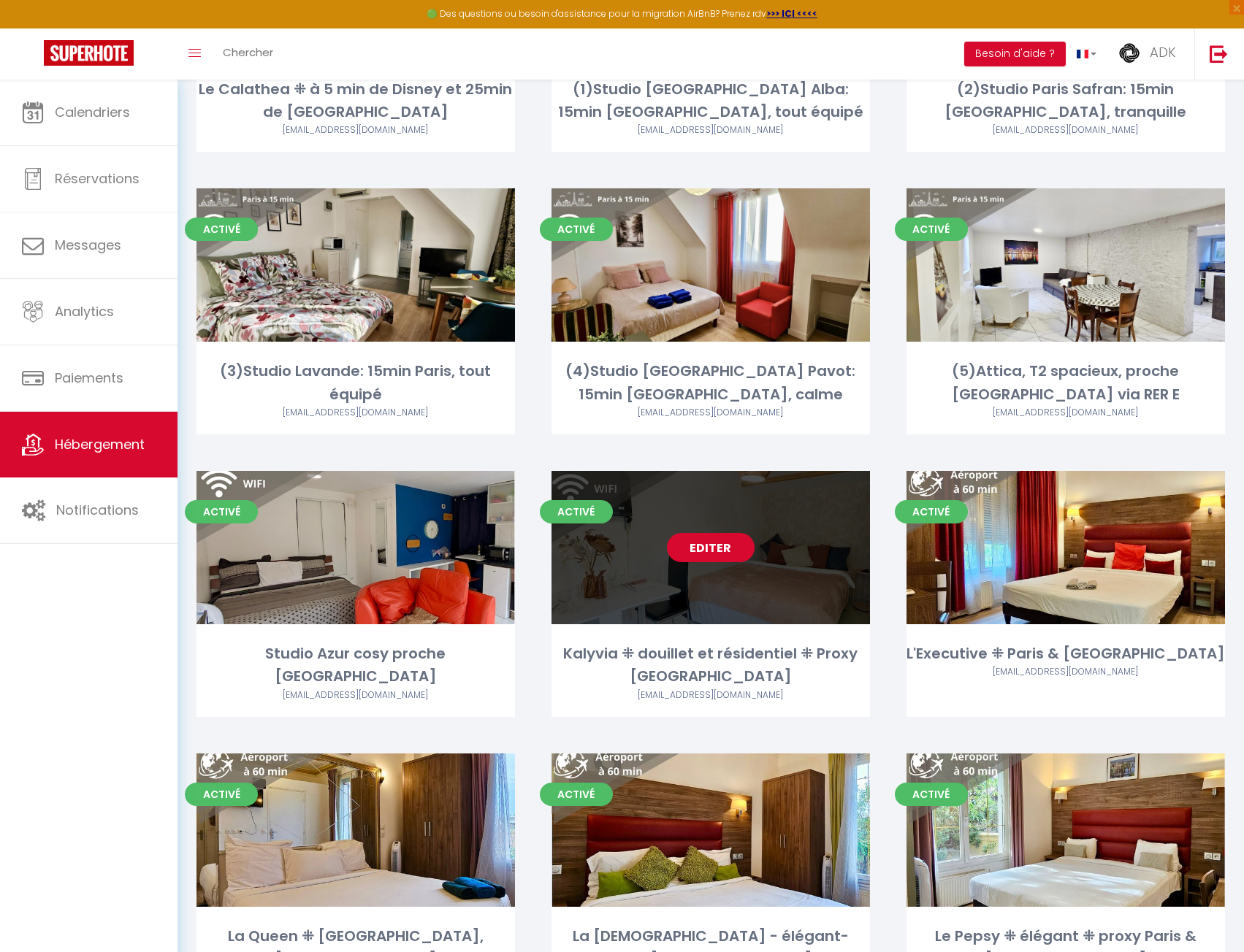
click at [700, 539] on link "Editer" at bounding box center [710, 547] width 88 height 30
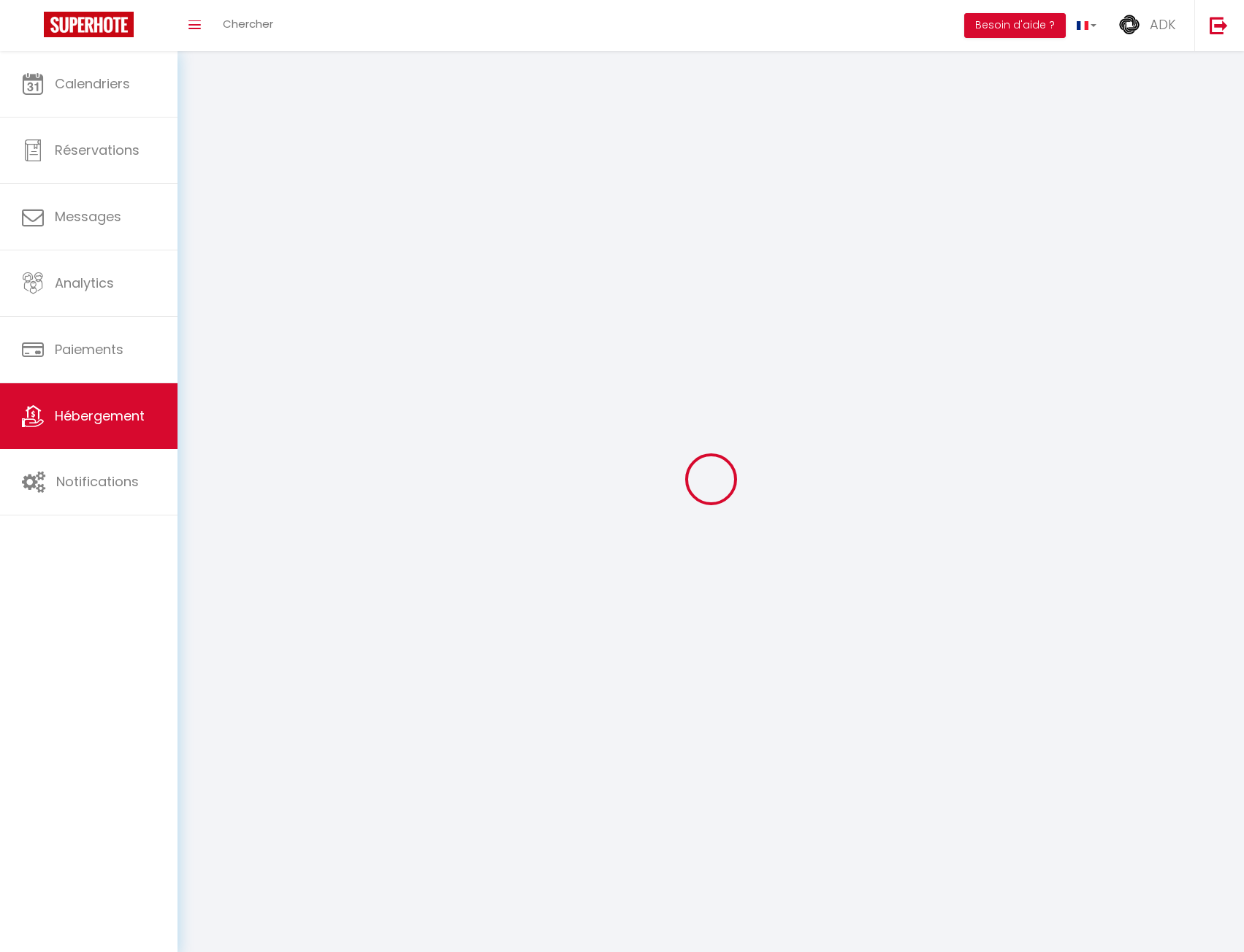
select select "1"
select select
select select "28"
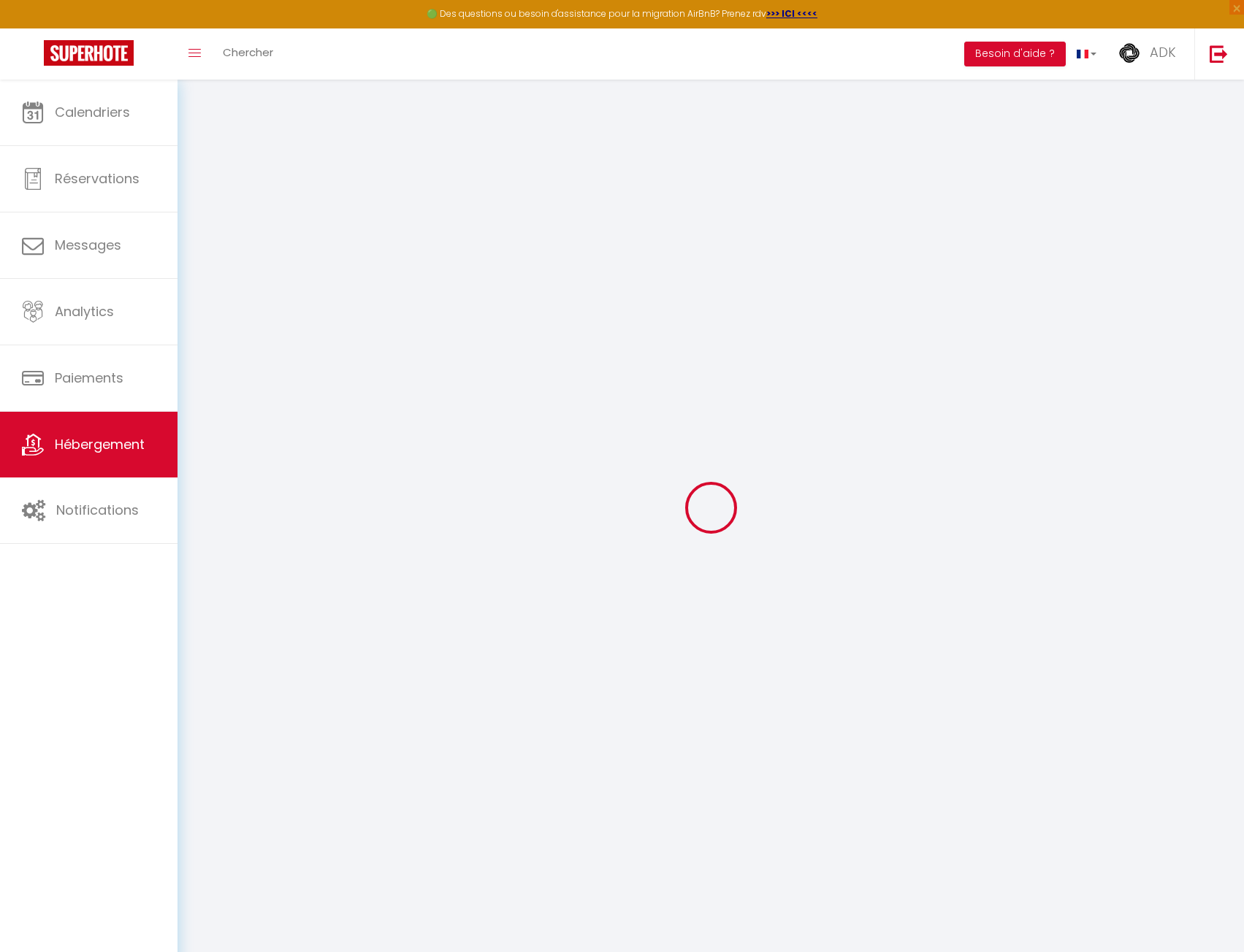
select select
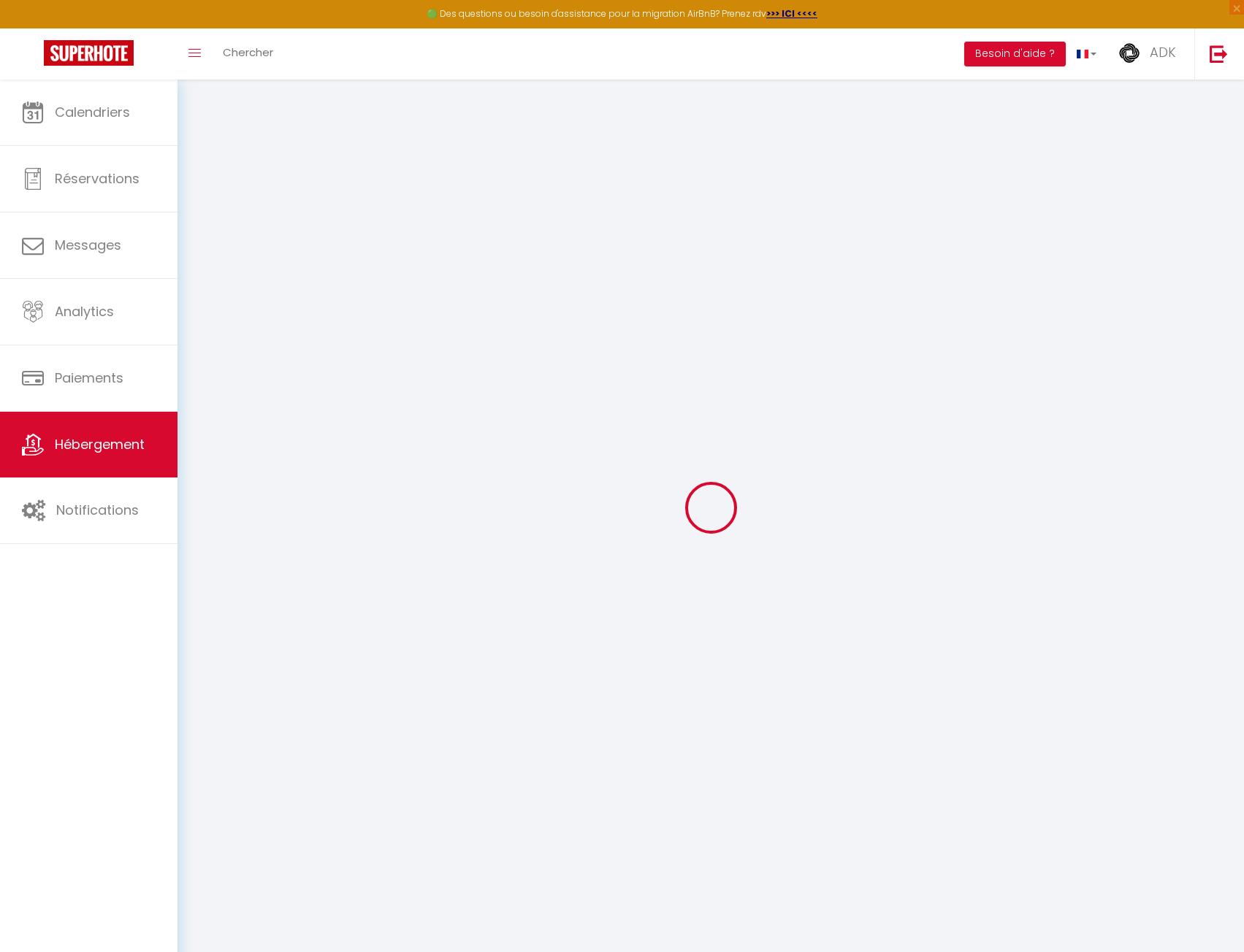
select select
checkbox input "false"
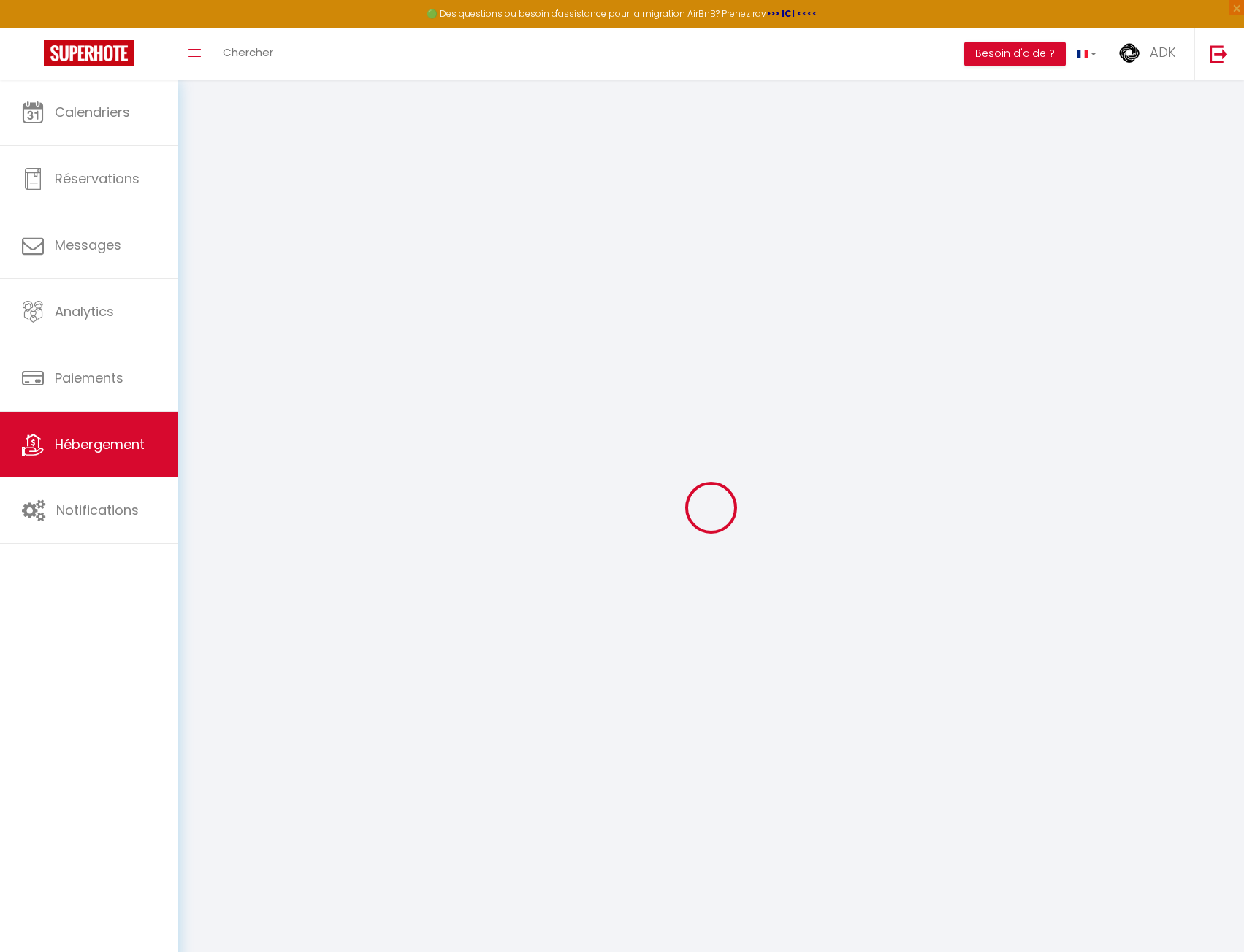
select select
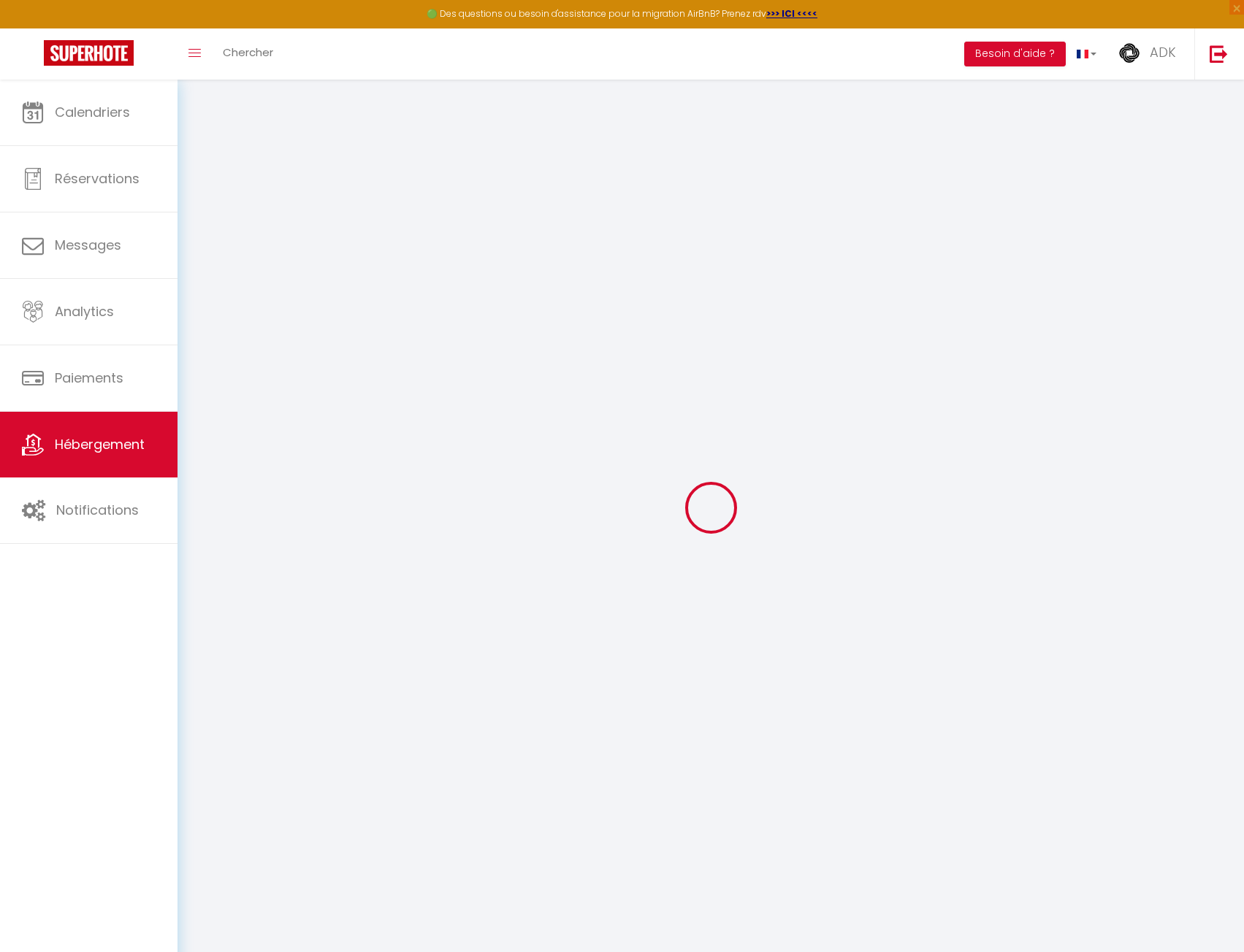
select select
checkbox input "false"
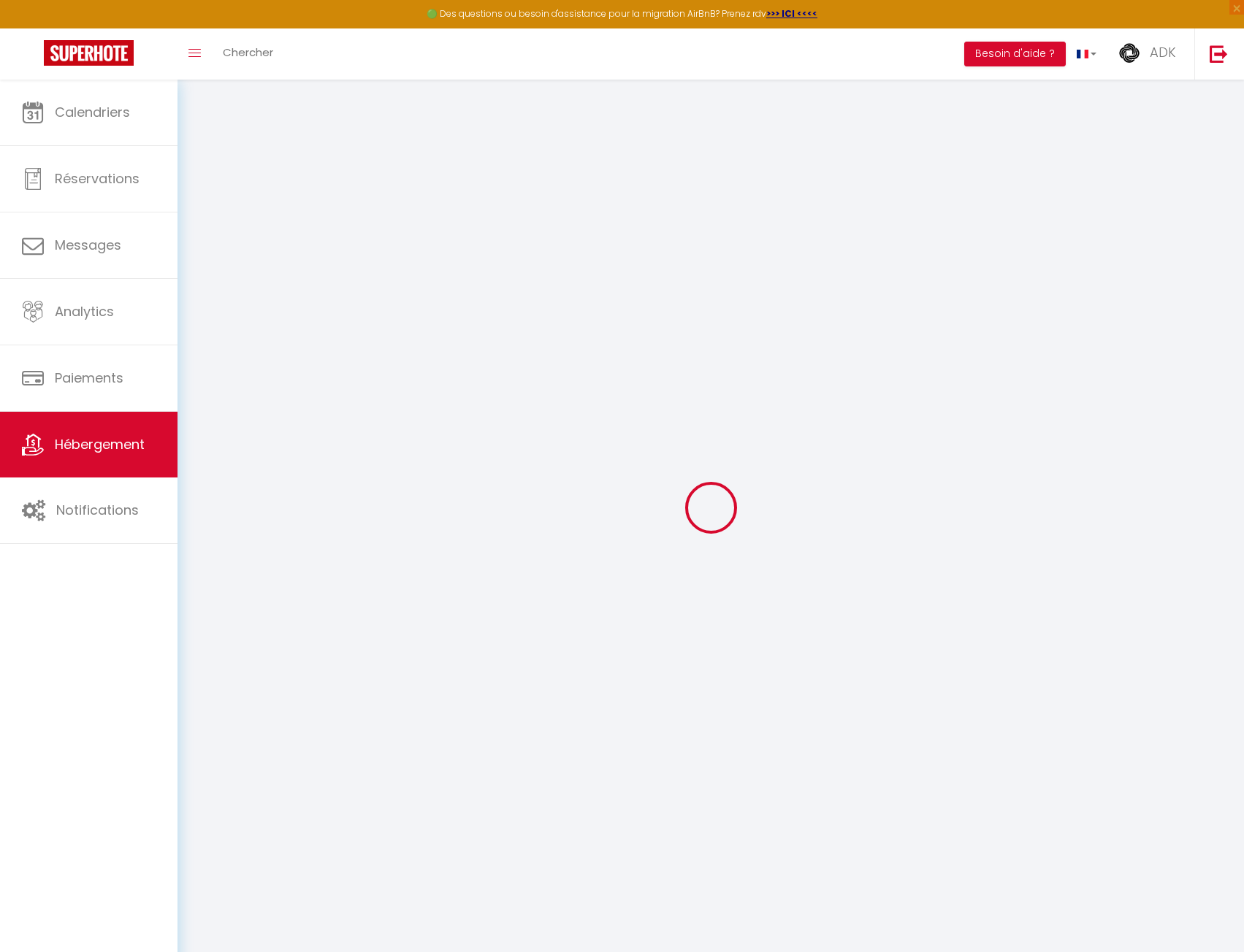
checkbox input "false"
select select
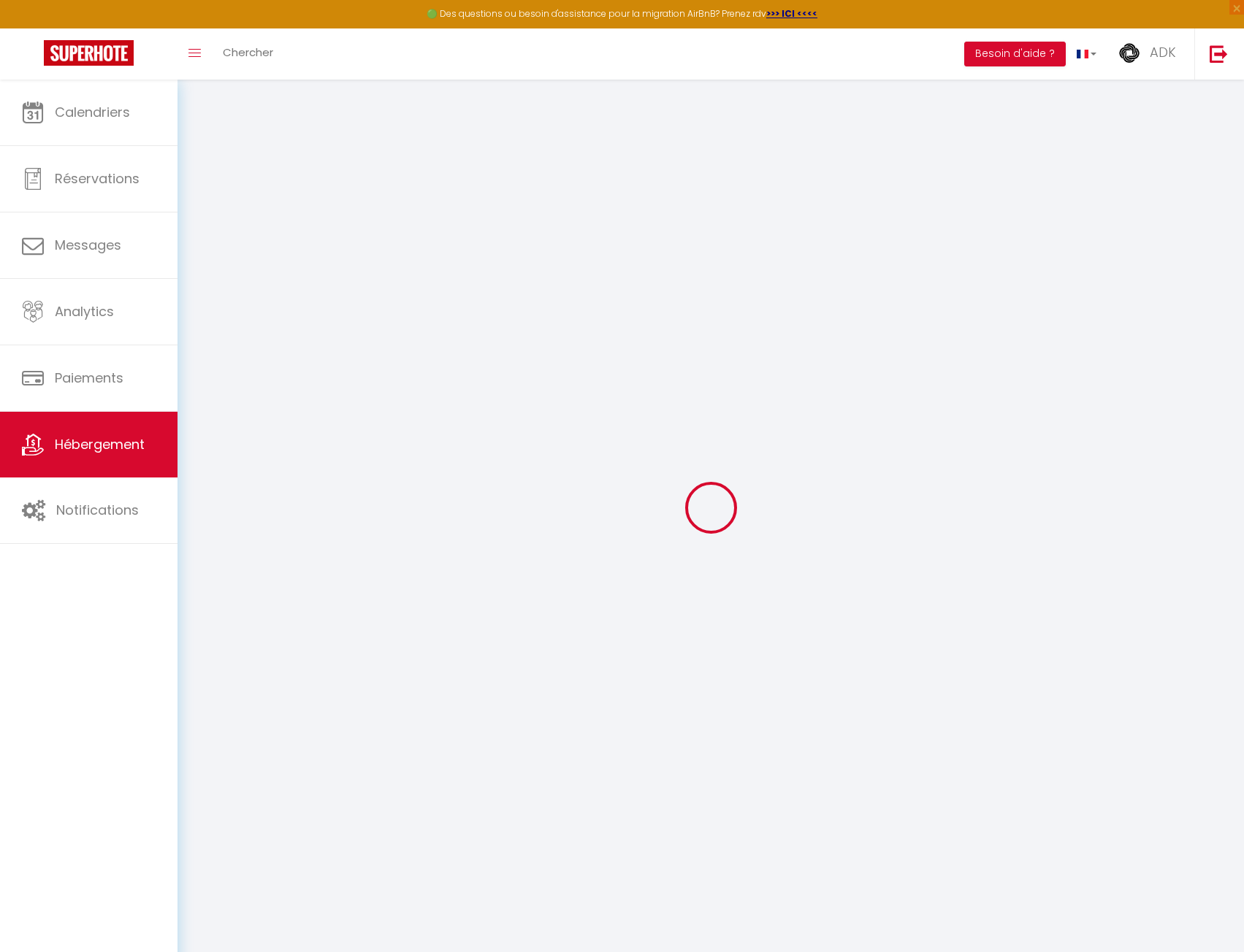
select select
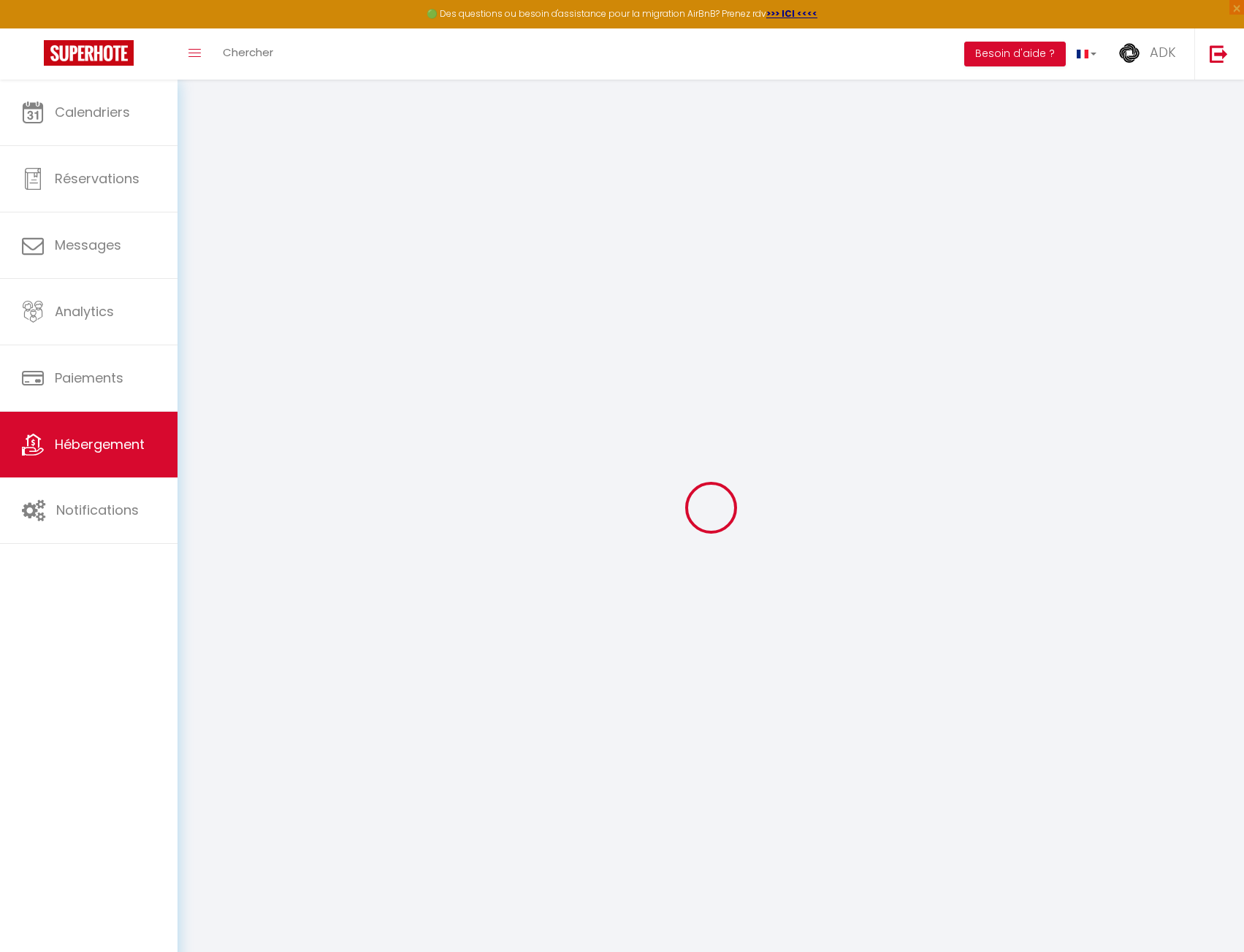
checkbox input "false"
select select
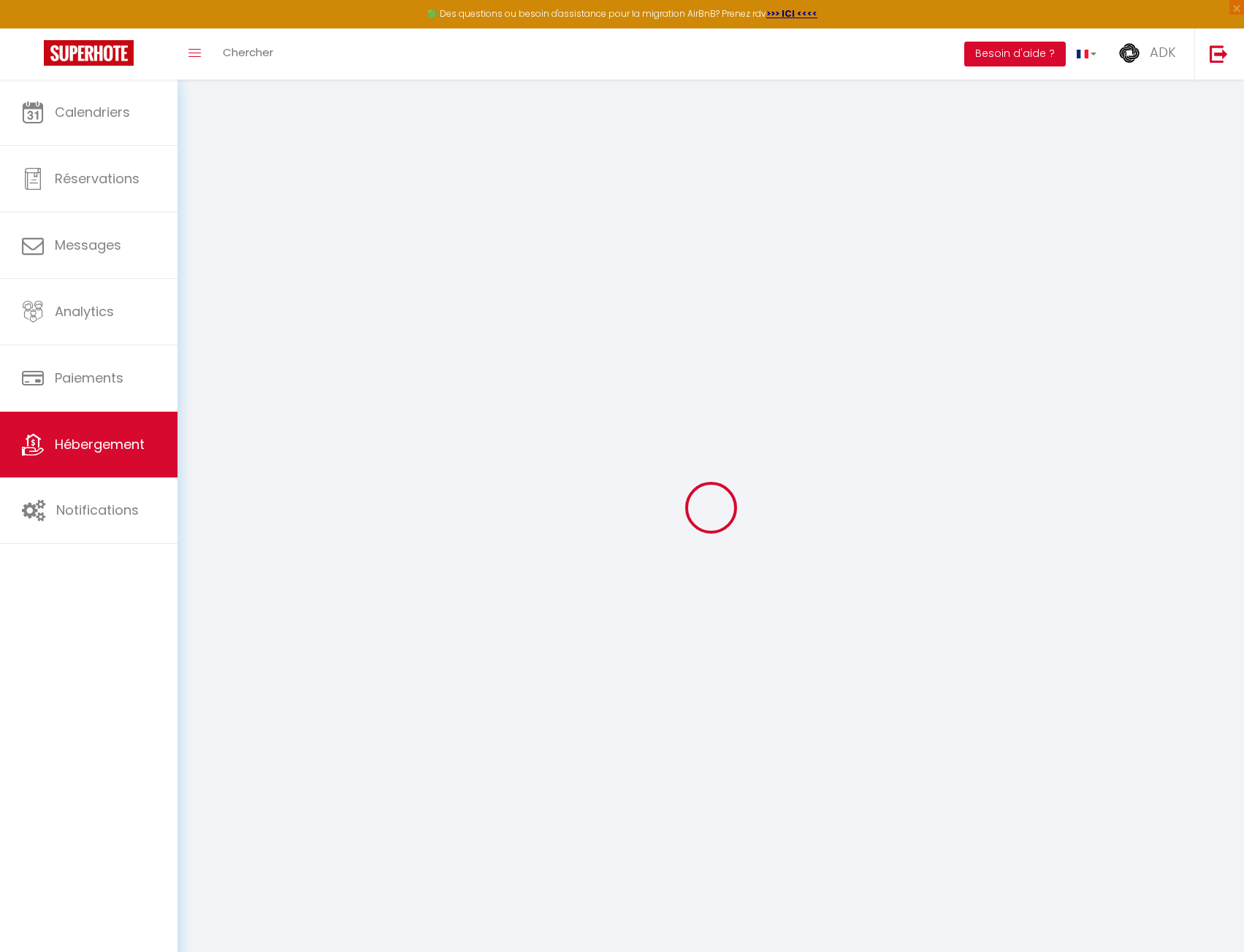
select select
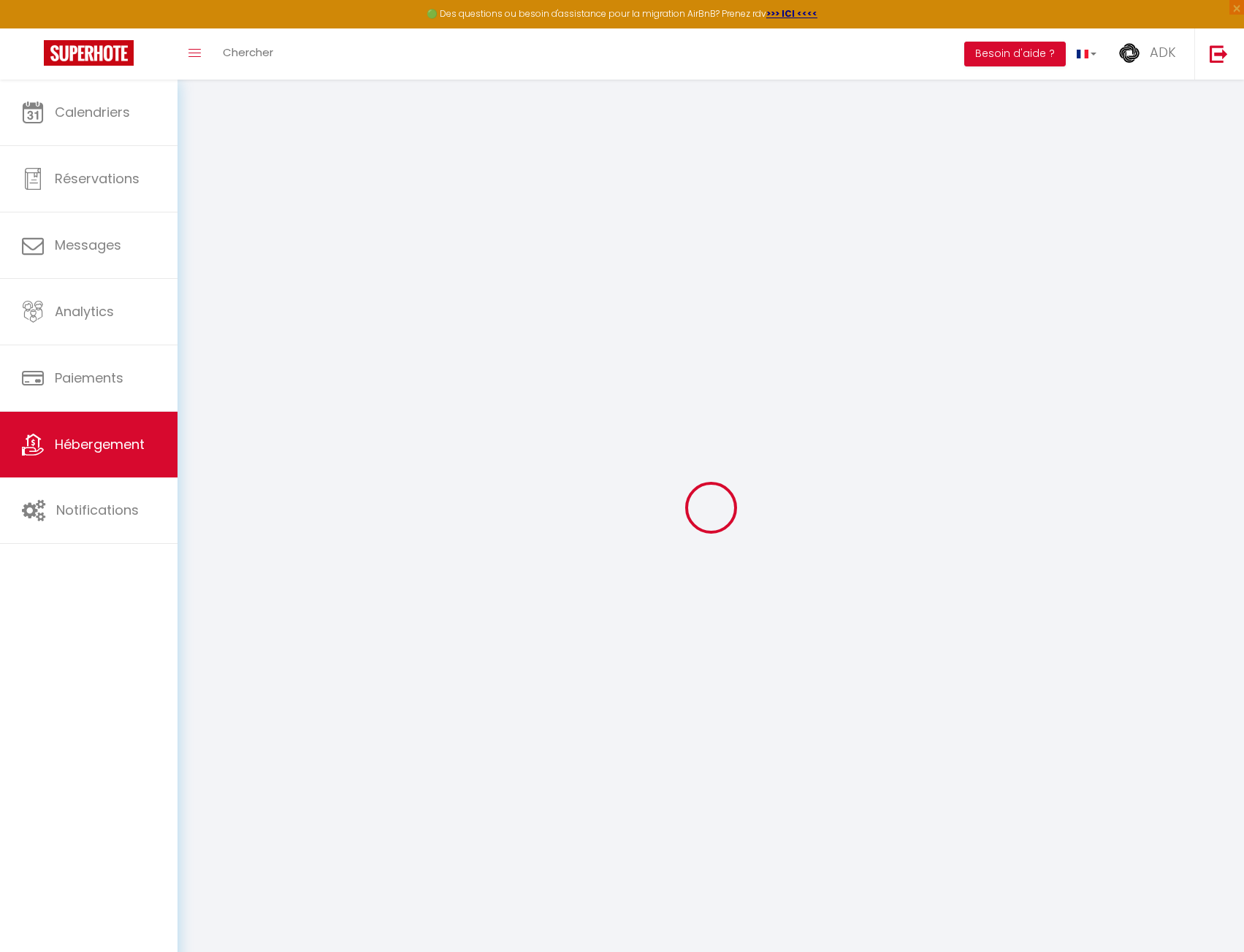
select select
checkbox input "false"
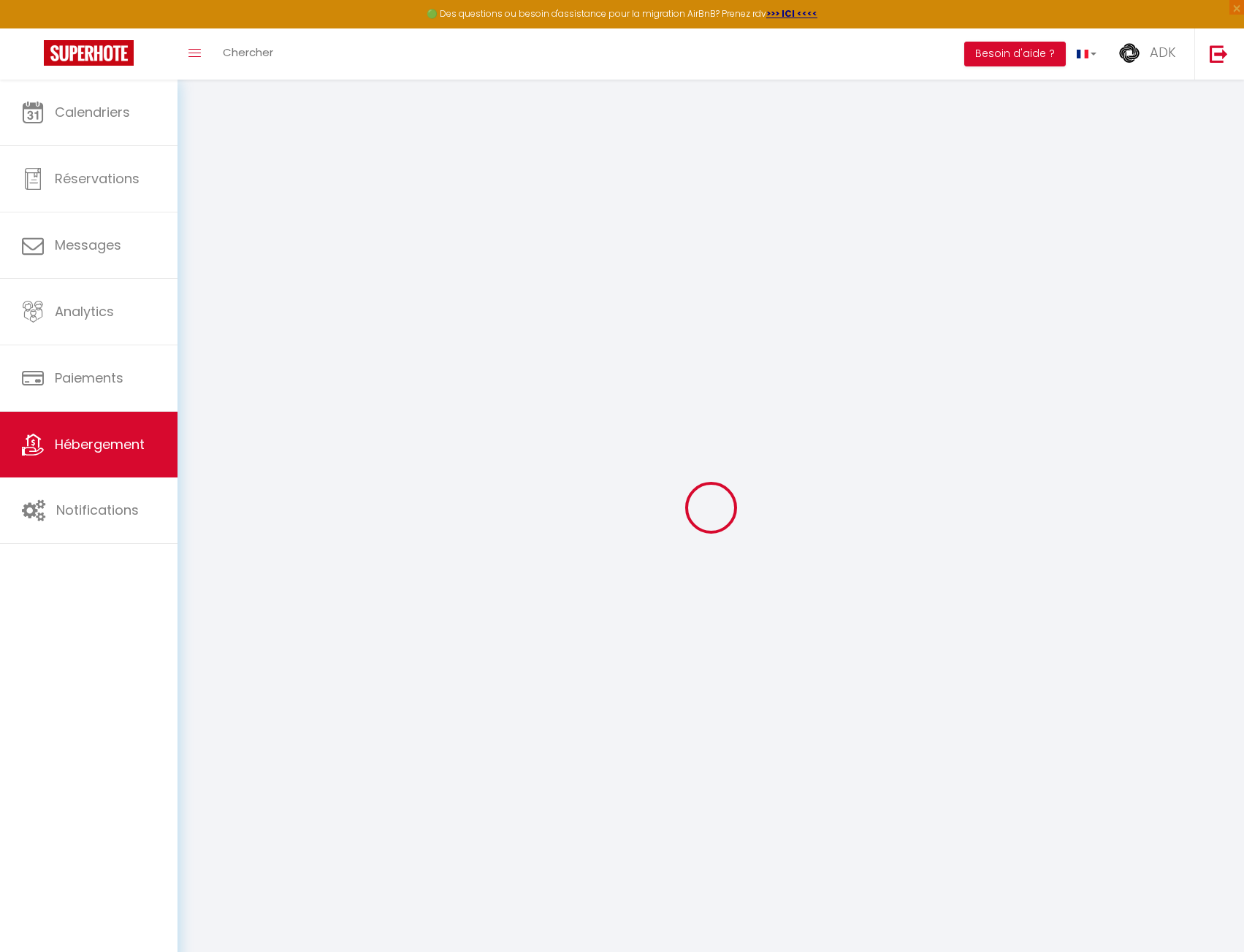
checkbox input "false"
select select
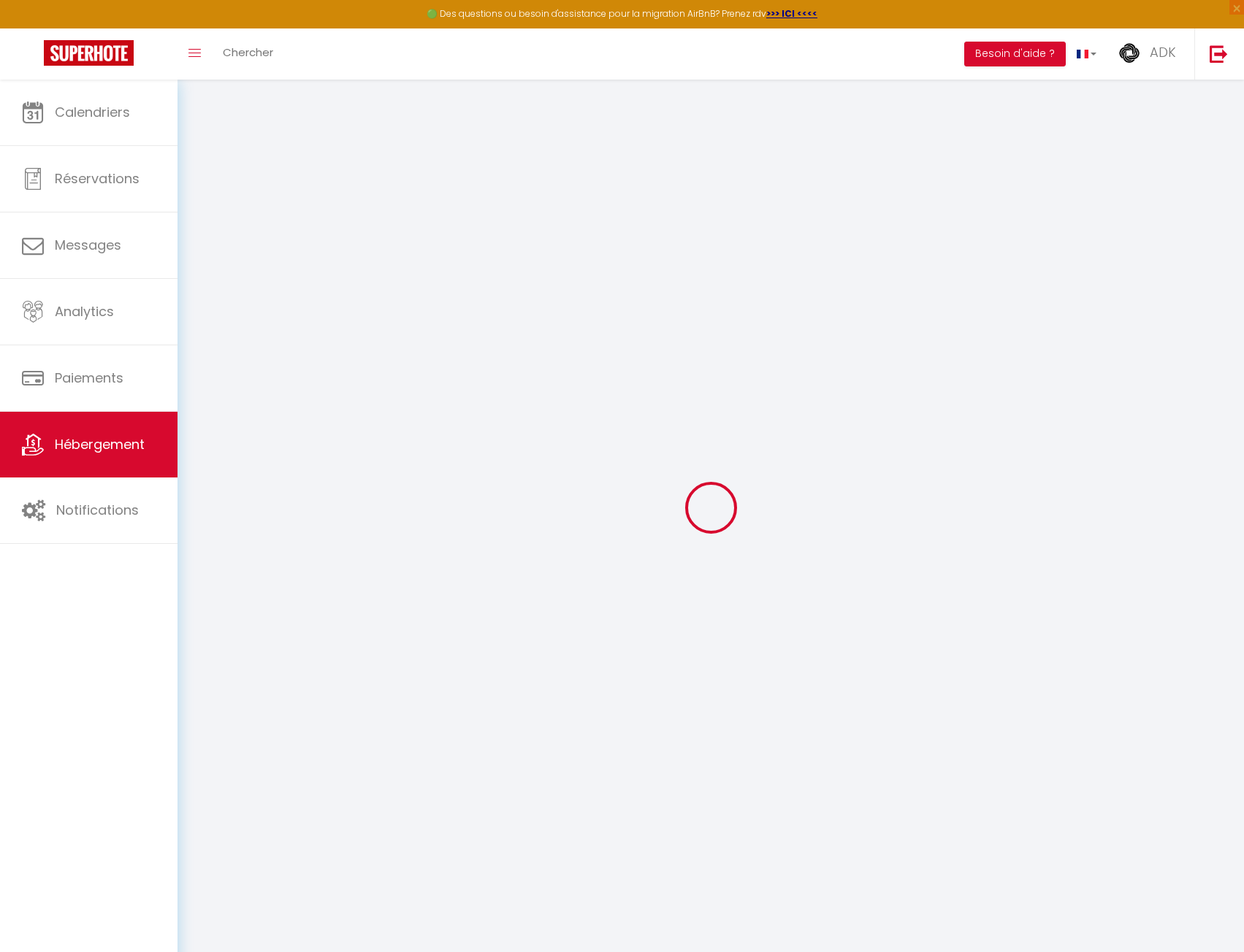
select select
checkbox input "false"
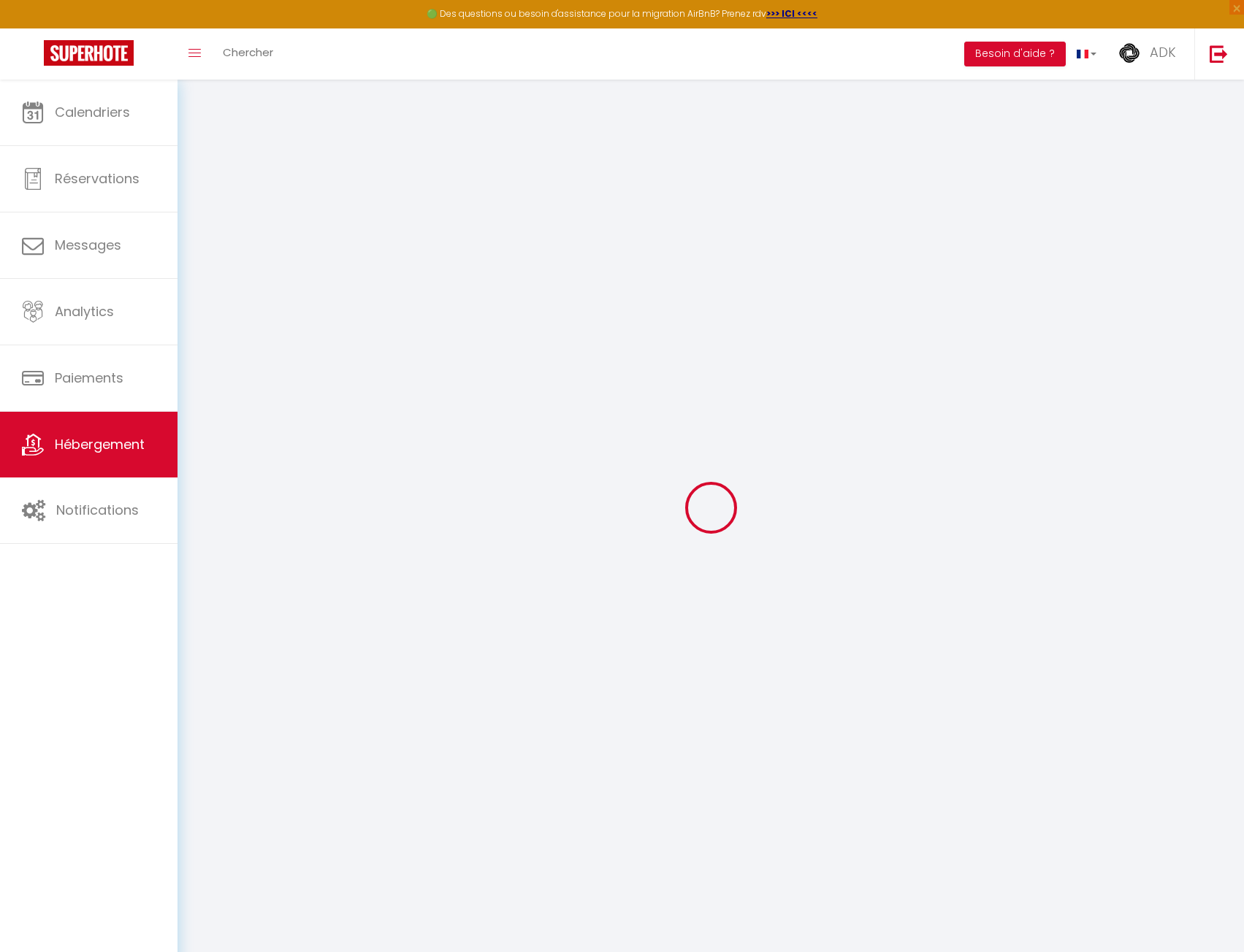
checkbox input "false"
select select
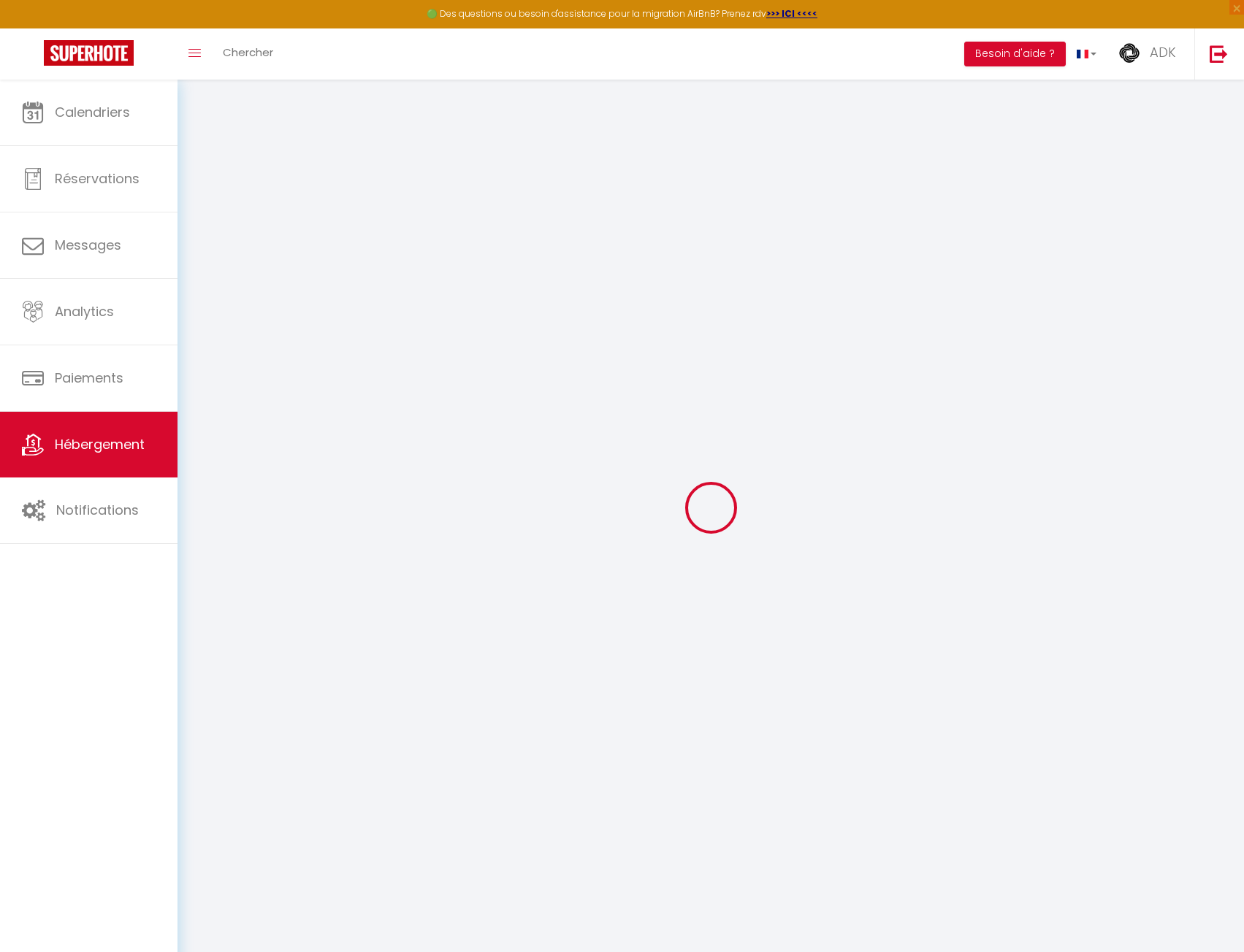
type input "Kalyvia ⁜ douillet et résidentiel ⁜ Proxy [GEOGRAPHIC_DATA]"
type input "[PERSON_NAME]"
type input "Byande"
select select "2"
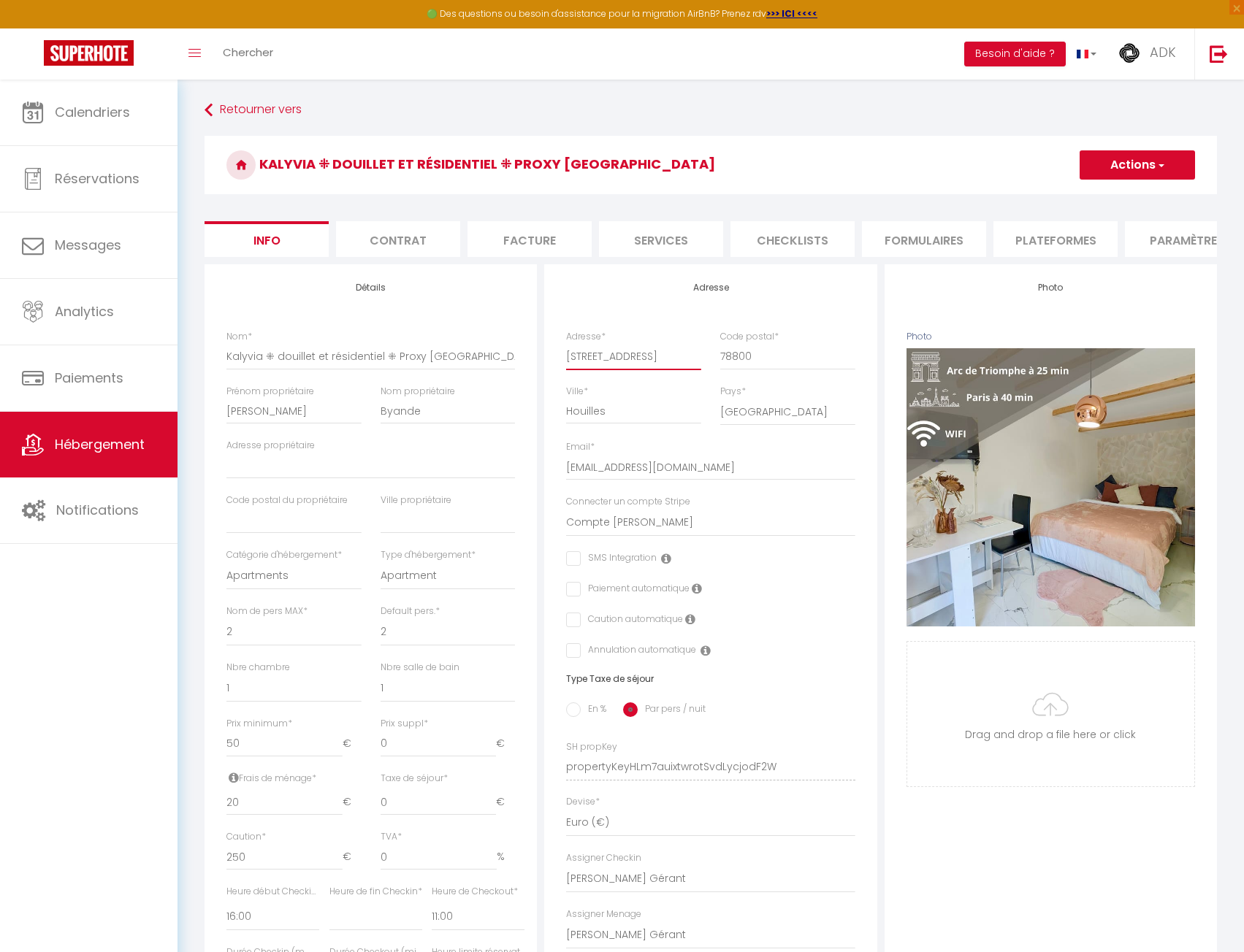
drag, startPoint x: 660, startPoint y: 371, endPoint x: 503, endPoint y: 369, distance: 157.0
click at [503, 369] on div "Détails Nom * [PERSON_NAME] ⁜ douillet et résidentiel ⁜ Proxy Paris Prénom prop…" at bounding box center [710, 757] width 1020 height 985
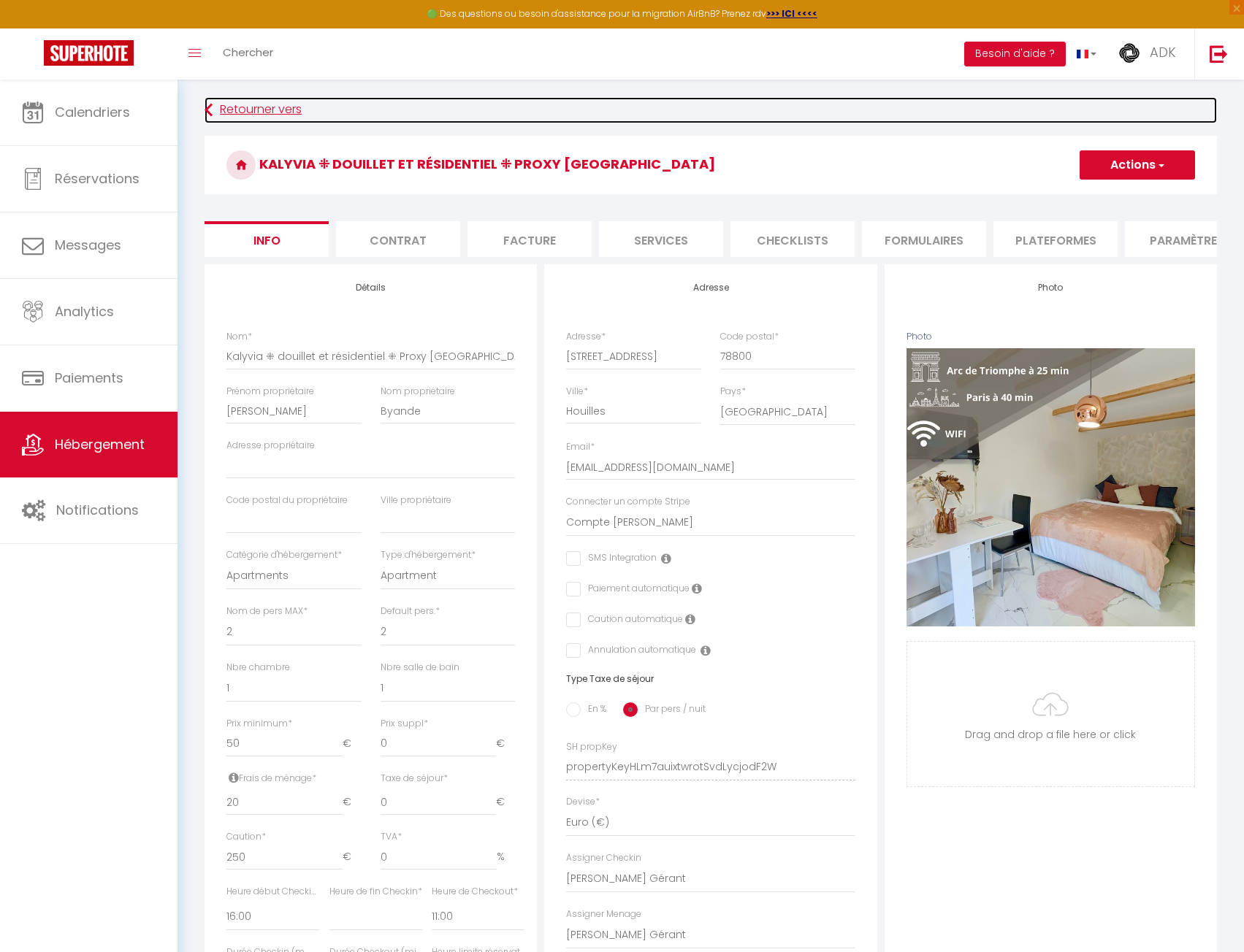
click at [519, 99] on link "Retourner vers" at bounding box center [710, 111] width 1012 height 27
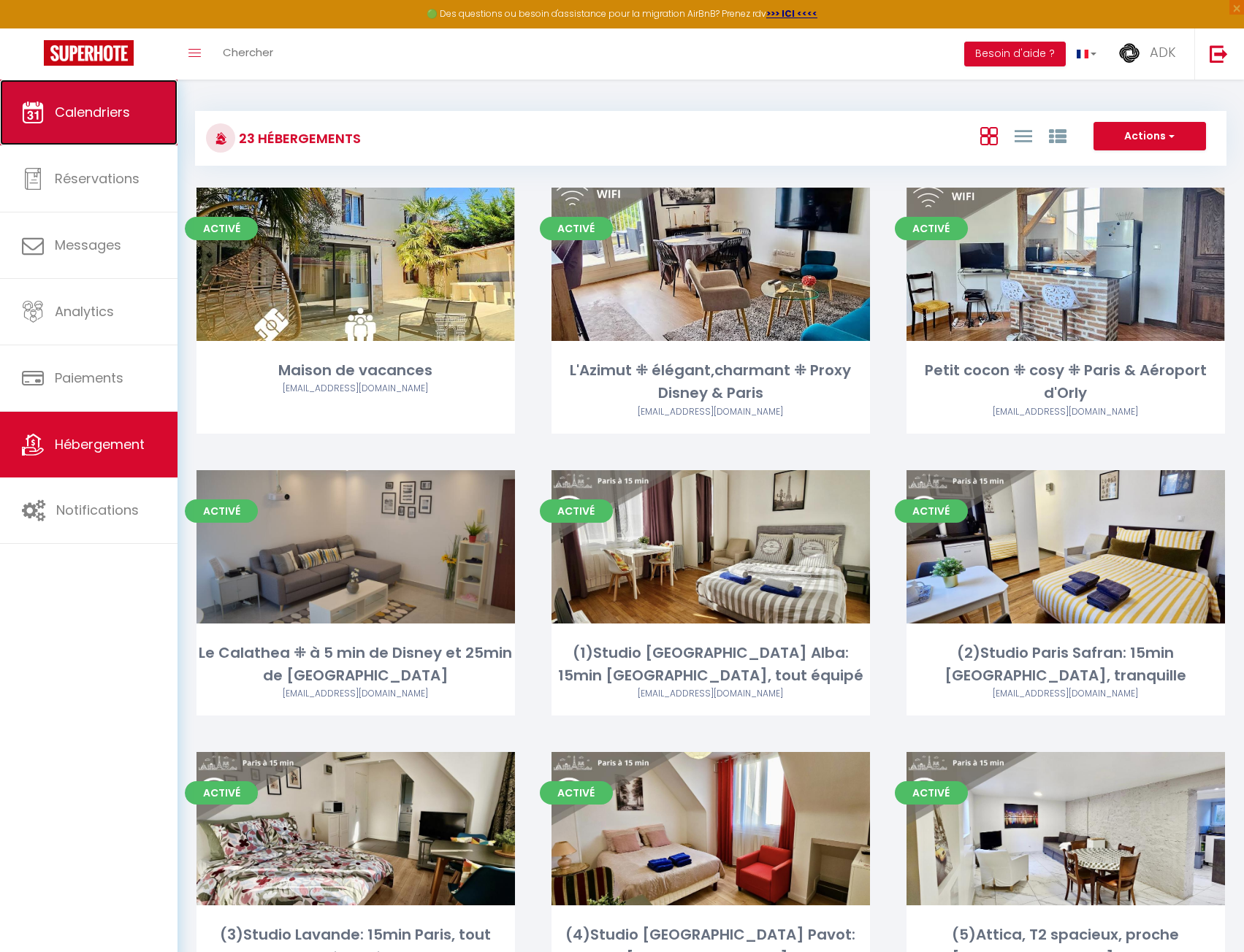
click at [85, 118] on span "Calendriers" at bounding box center [92, 112] width 75 height 18
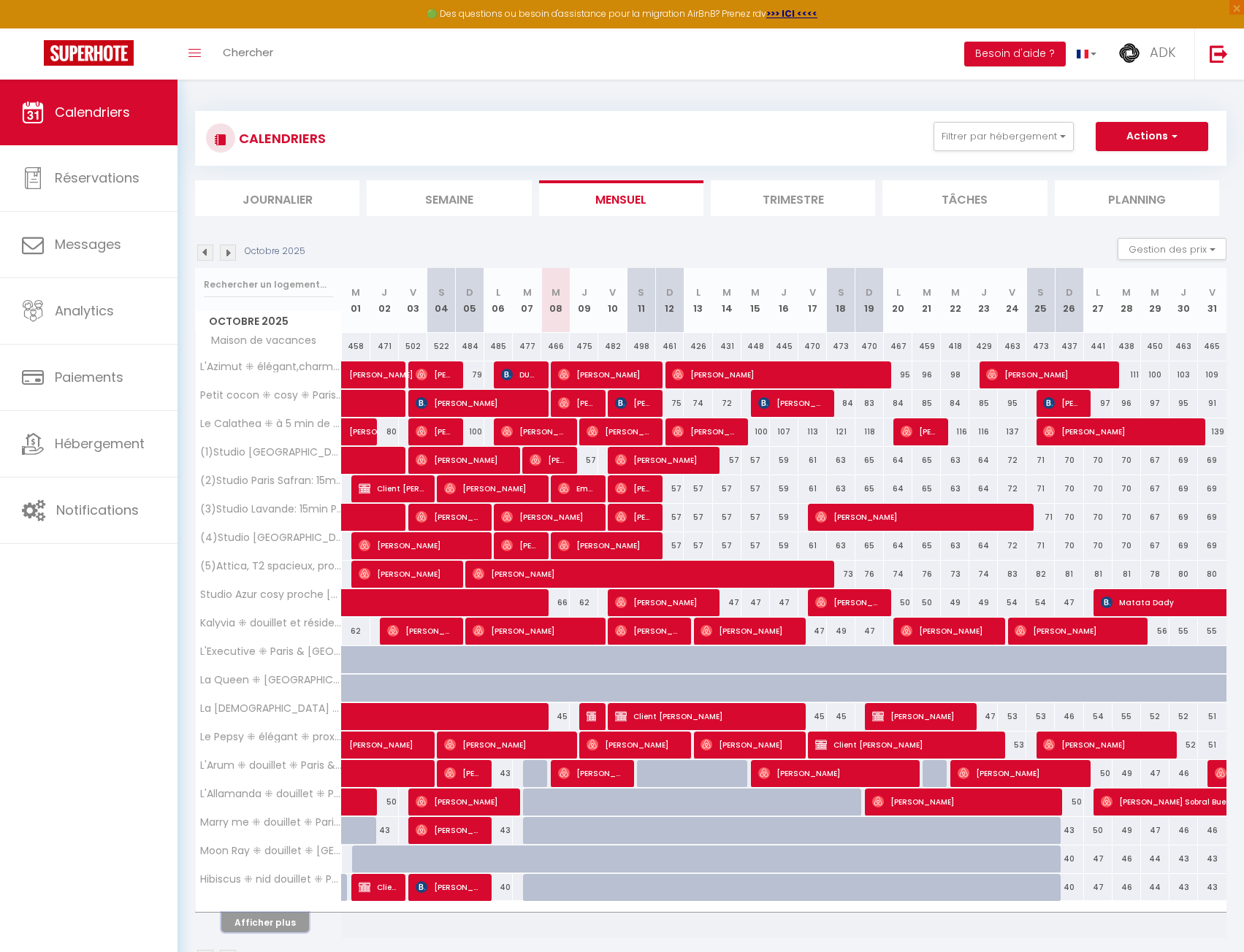
drag, startPoint x: 277, startPoint y: 921, endPoint x: 948, endPoint y: 545, distance: 769.2
click at [277, 921] on button "Afficher plus" at bounding box center [265, 922] width 88 height 20
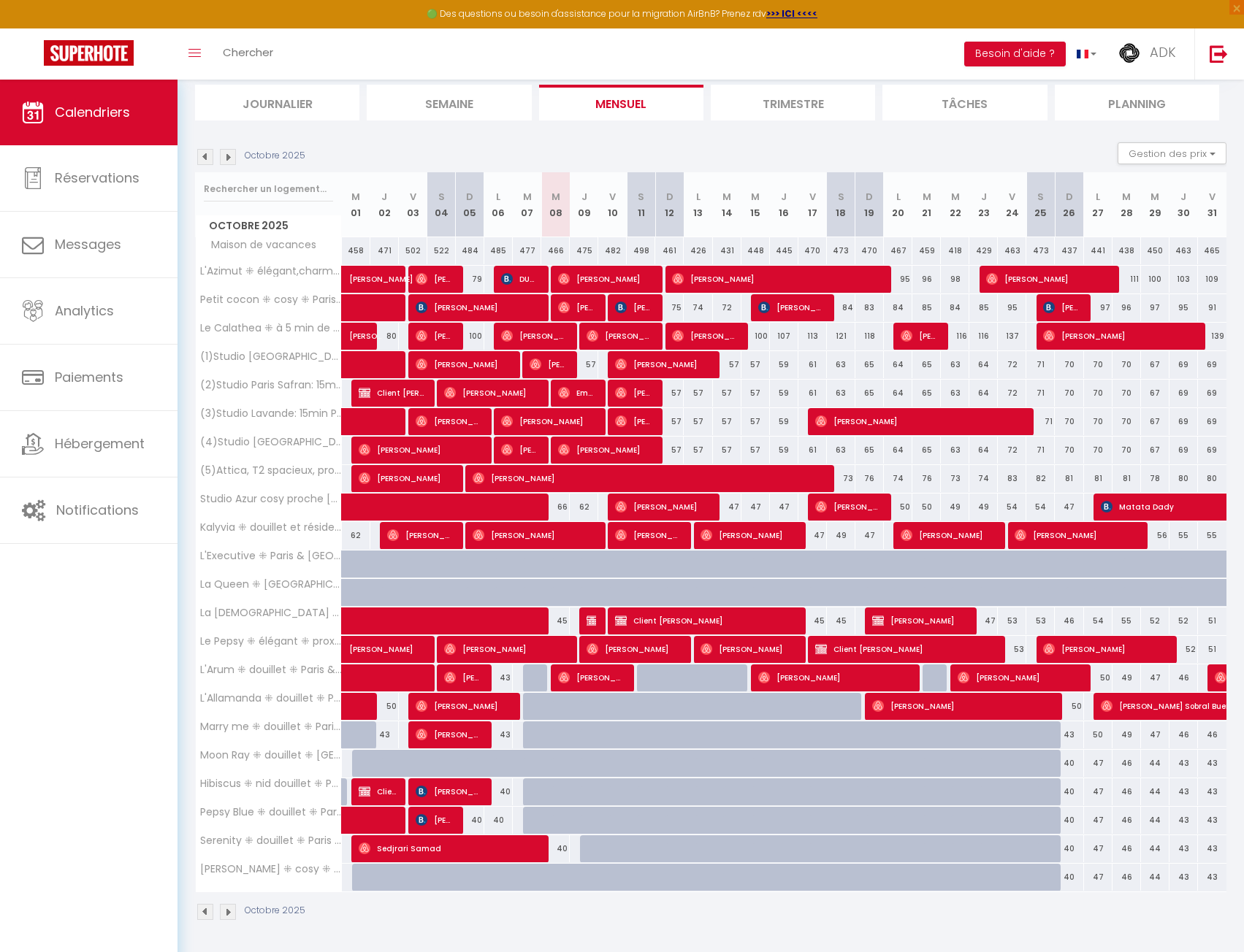
scroll to position [96, 0]
